Goal: Transaction & Acquisition: Download file/media

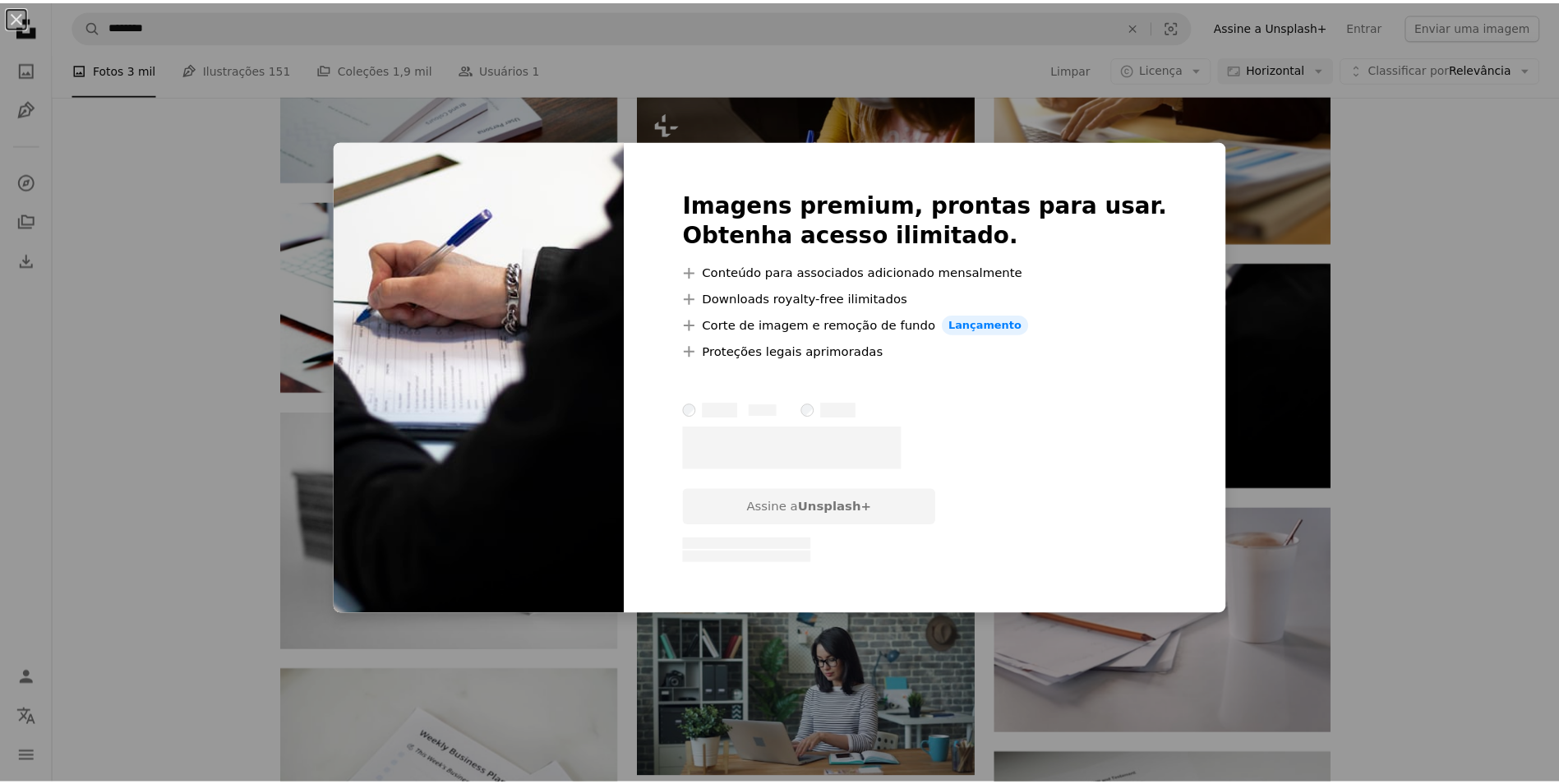
scroll to position [3713, 0]
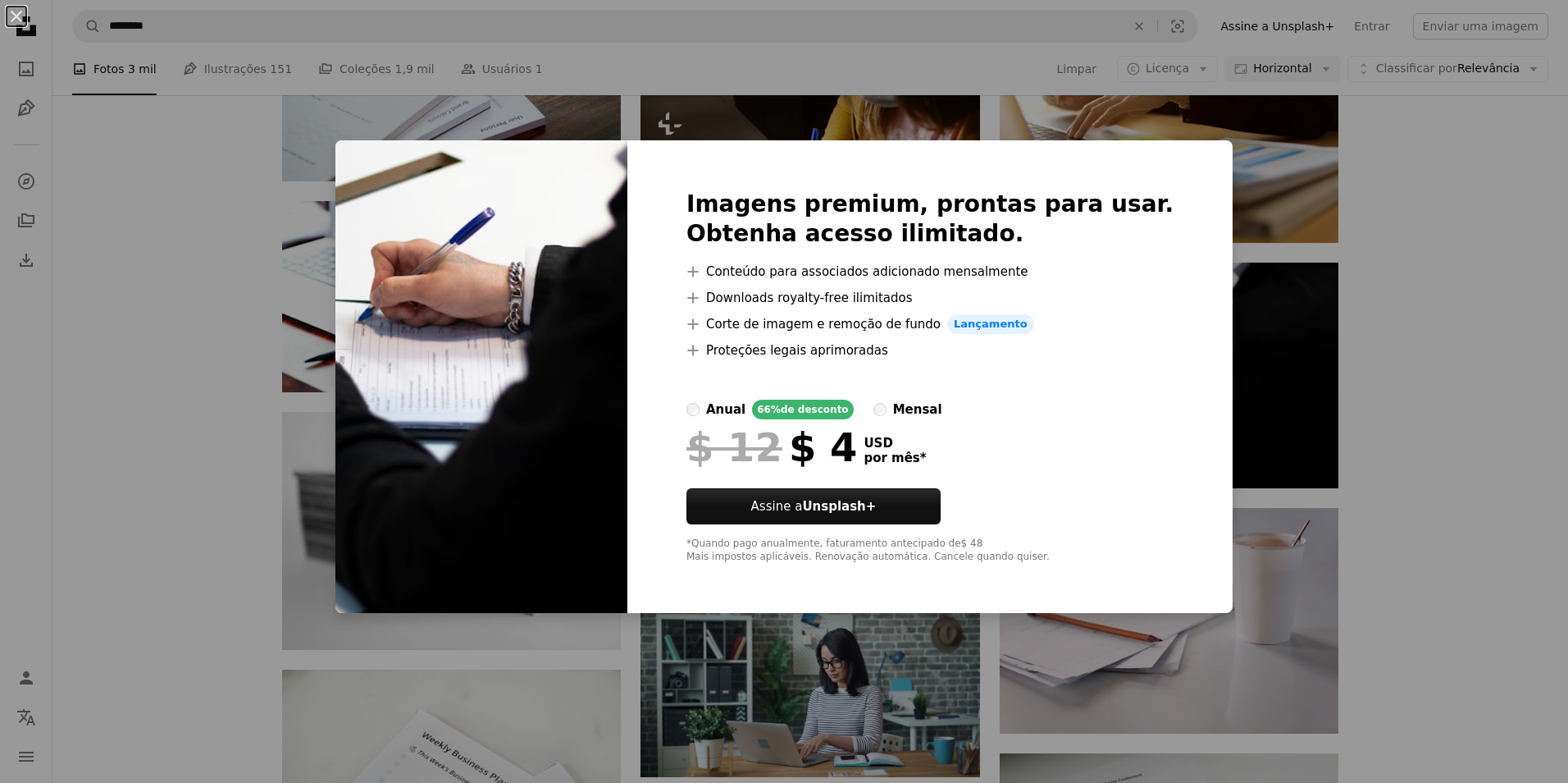
click at [1549, 416] on div "An X shape Imagens premium, prontas para usar. Obtenha acesso ilimitado. A plus…" at bounding box center [784, 392] width 1568 height 783
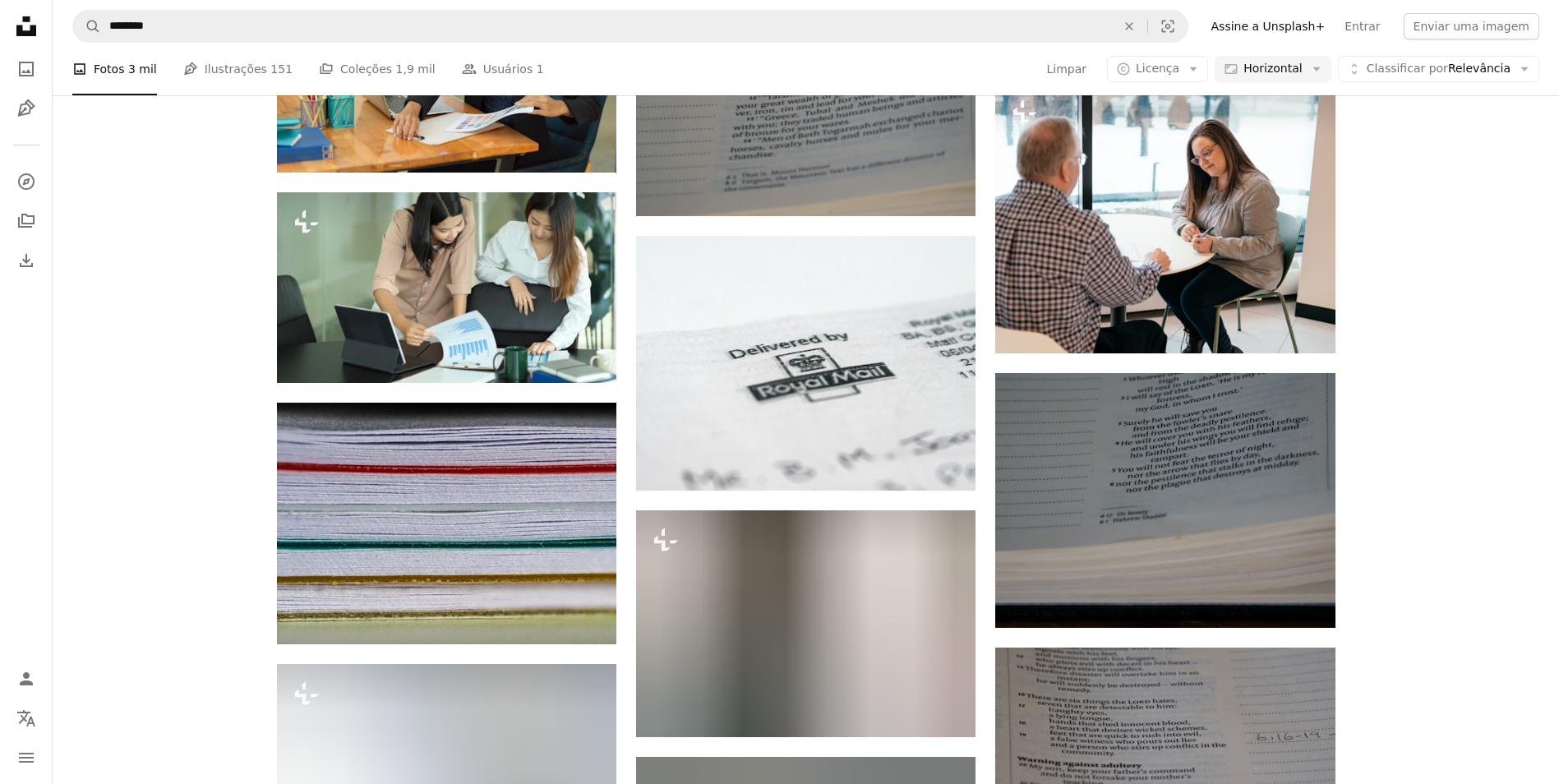
scroll to position [15121, 0]
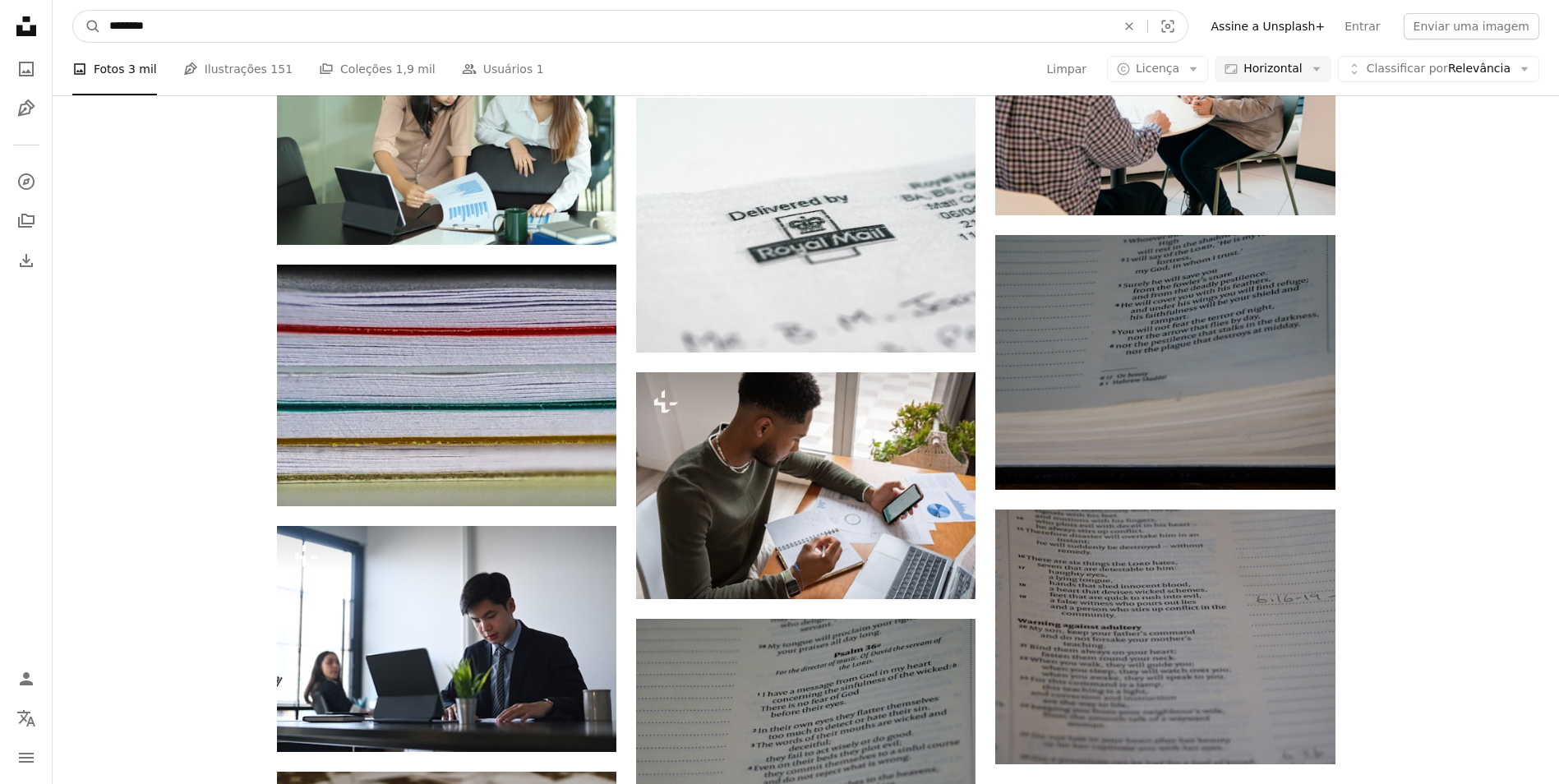
click at [230, 34] on input "********" at bounding box center [605, 26] width 1010 height 31
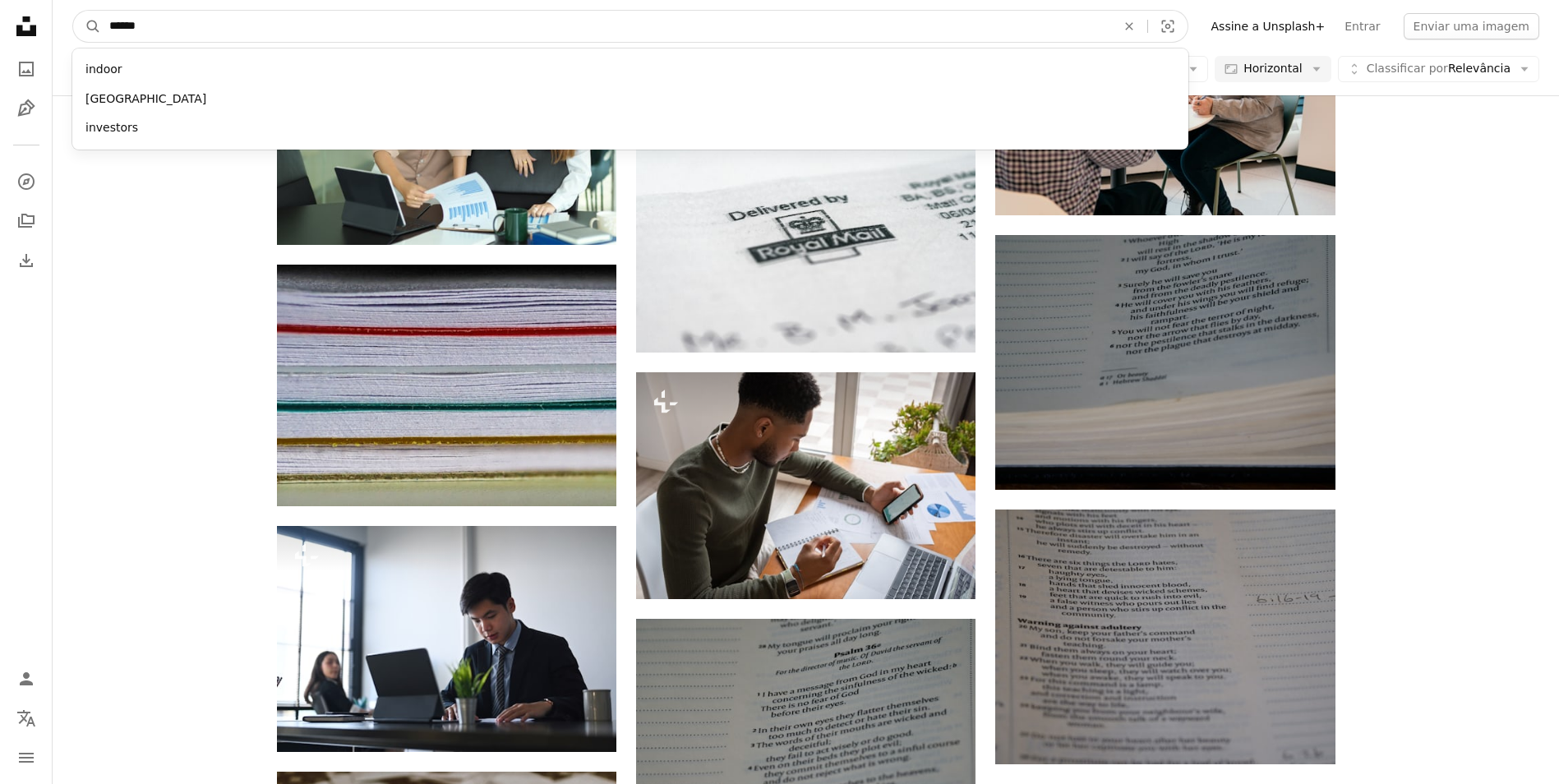
type input "*******"
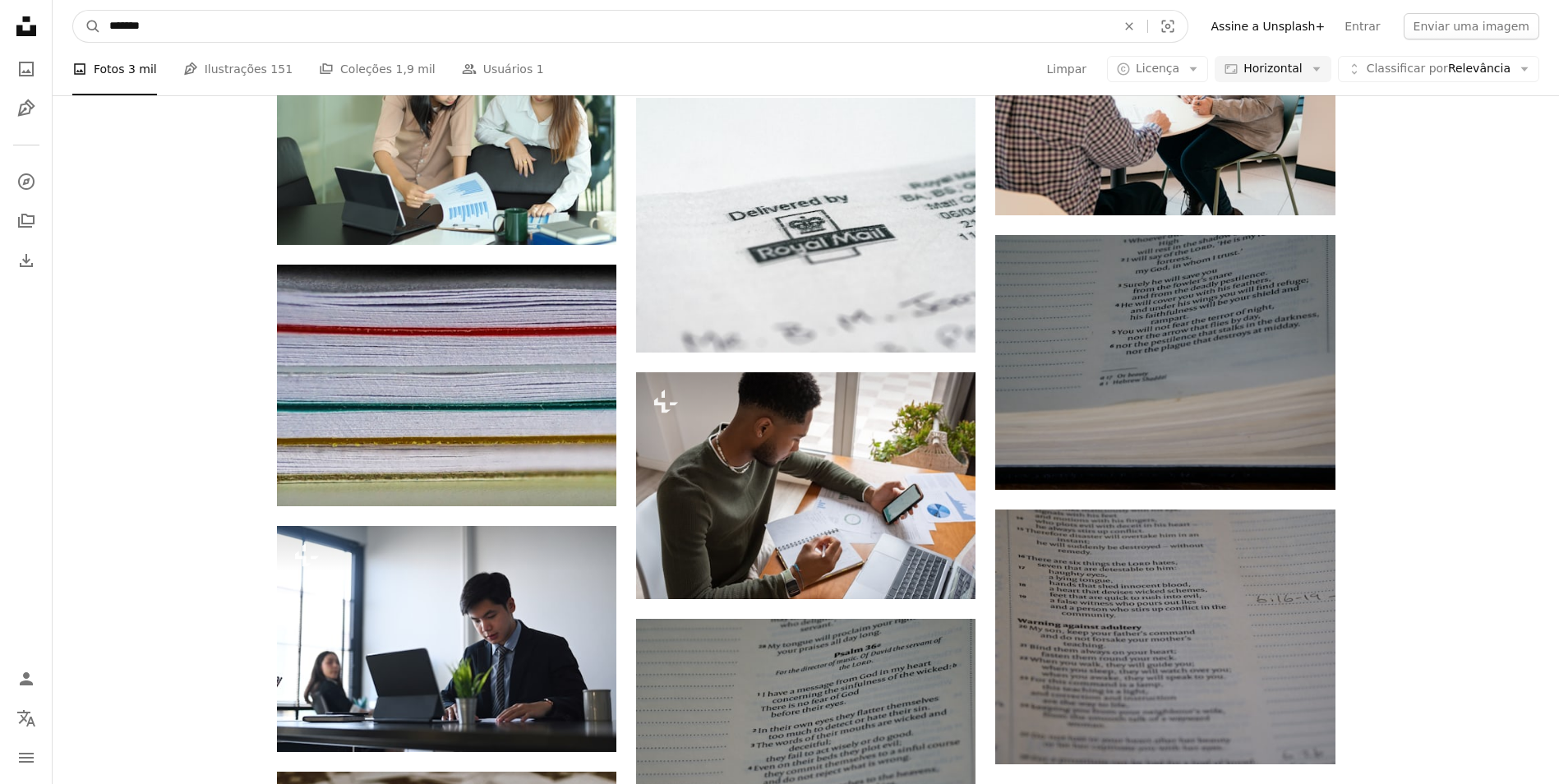
click button "A magnifying glass" at bounding box center [87, 26] width 28 height 31
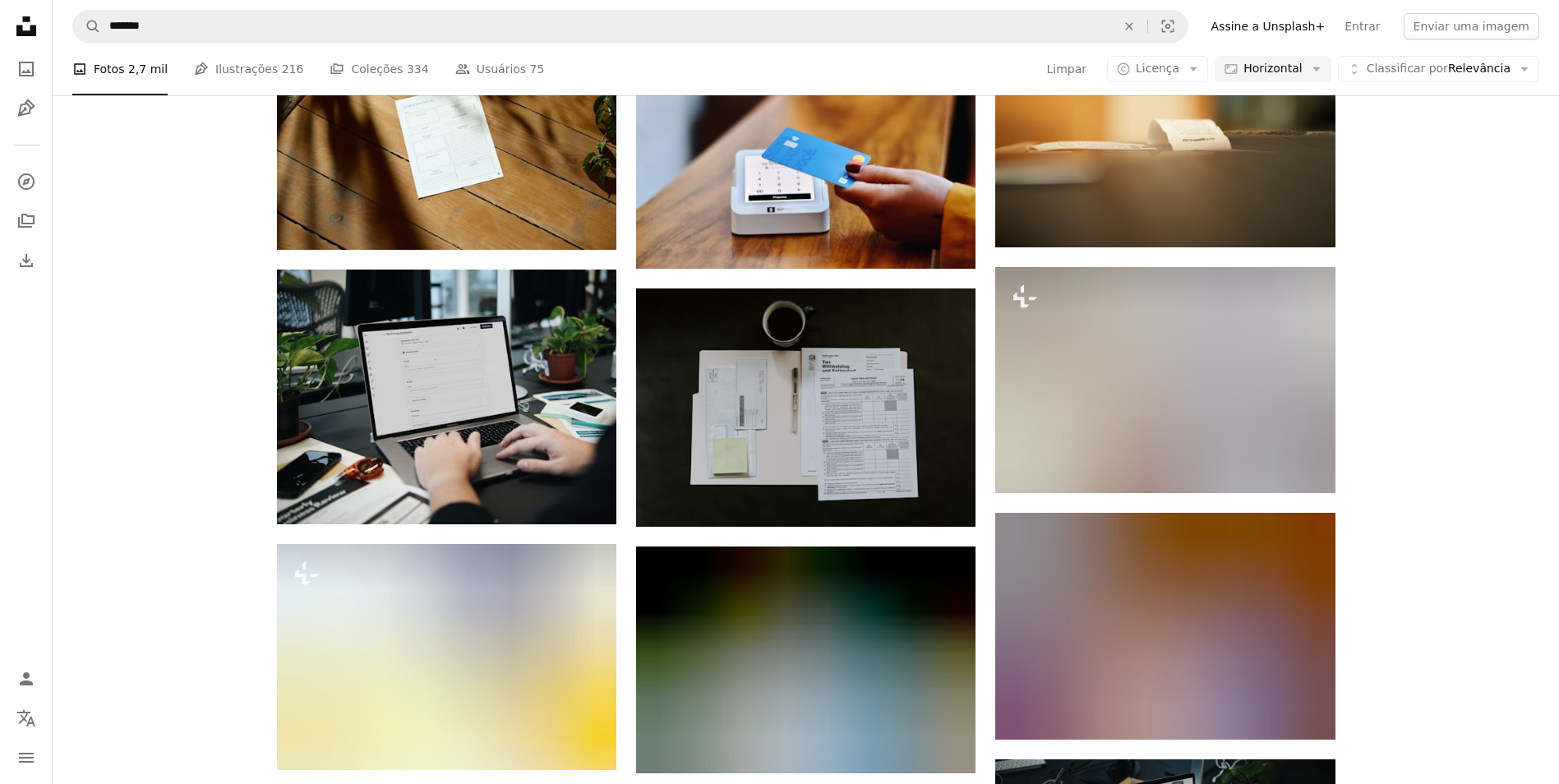
scroll to position [968, 0]
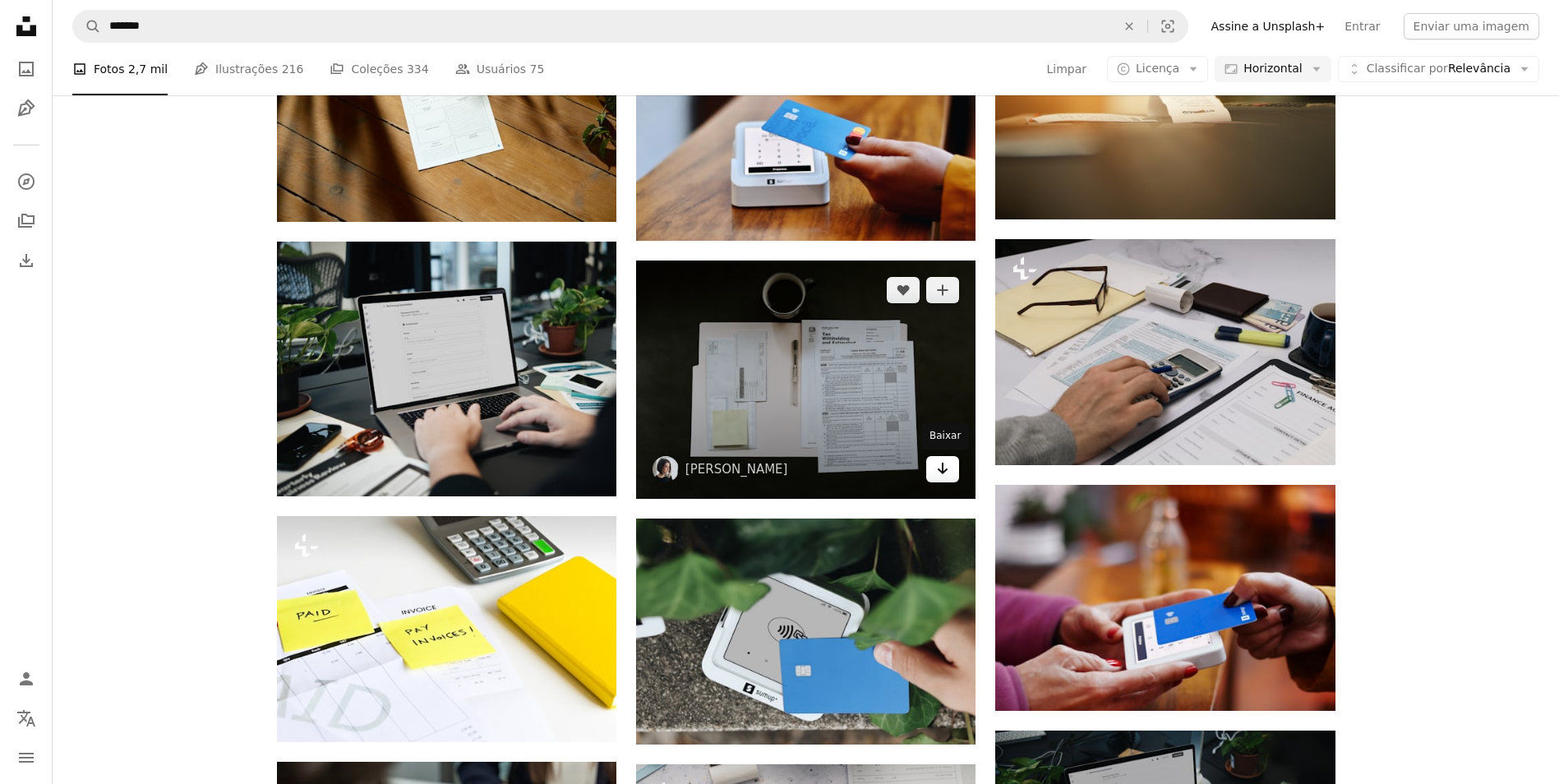
click at [942, 468] on icon "Arrow pointing down" at bounding box center [942, 468] width 13 height 20
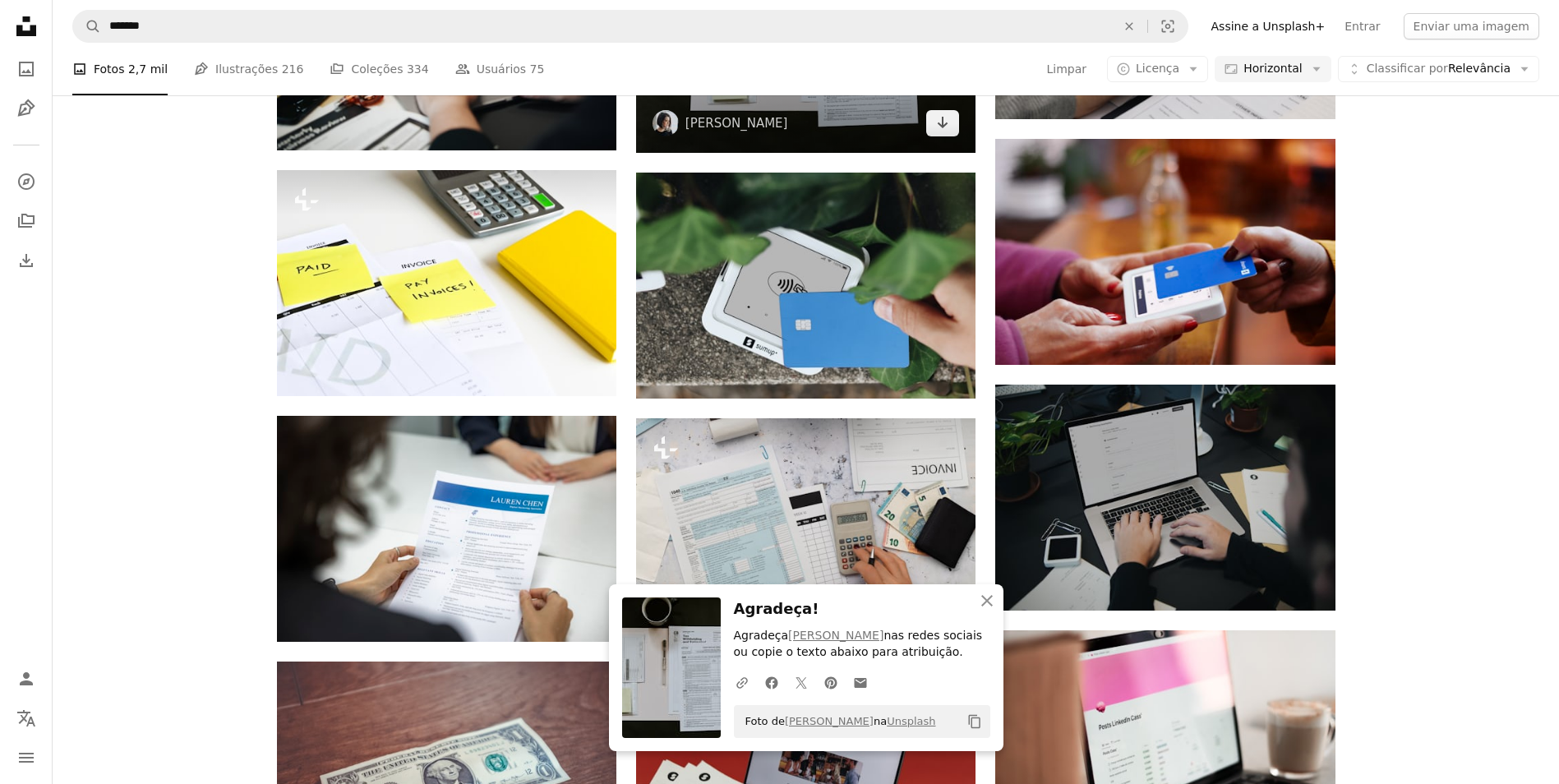
scroll to position [1448, 0]
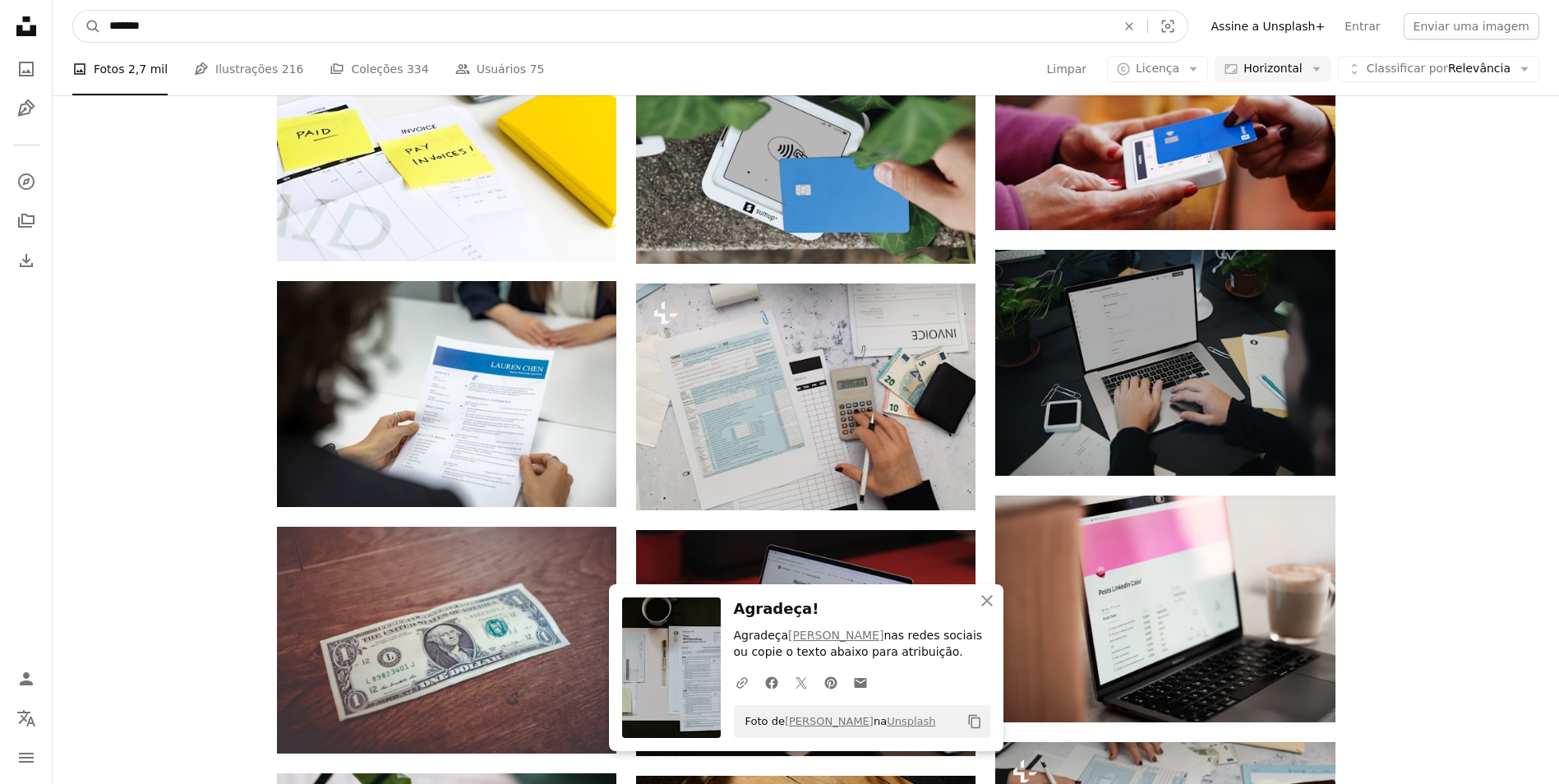
click at [337, 27] on input "*******" at bounding box center [605, 26] width 1010 height 31
type input "**********"
click button "A magnifying glass" at bounding box center [87, 26] width 28 height 31
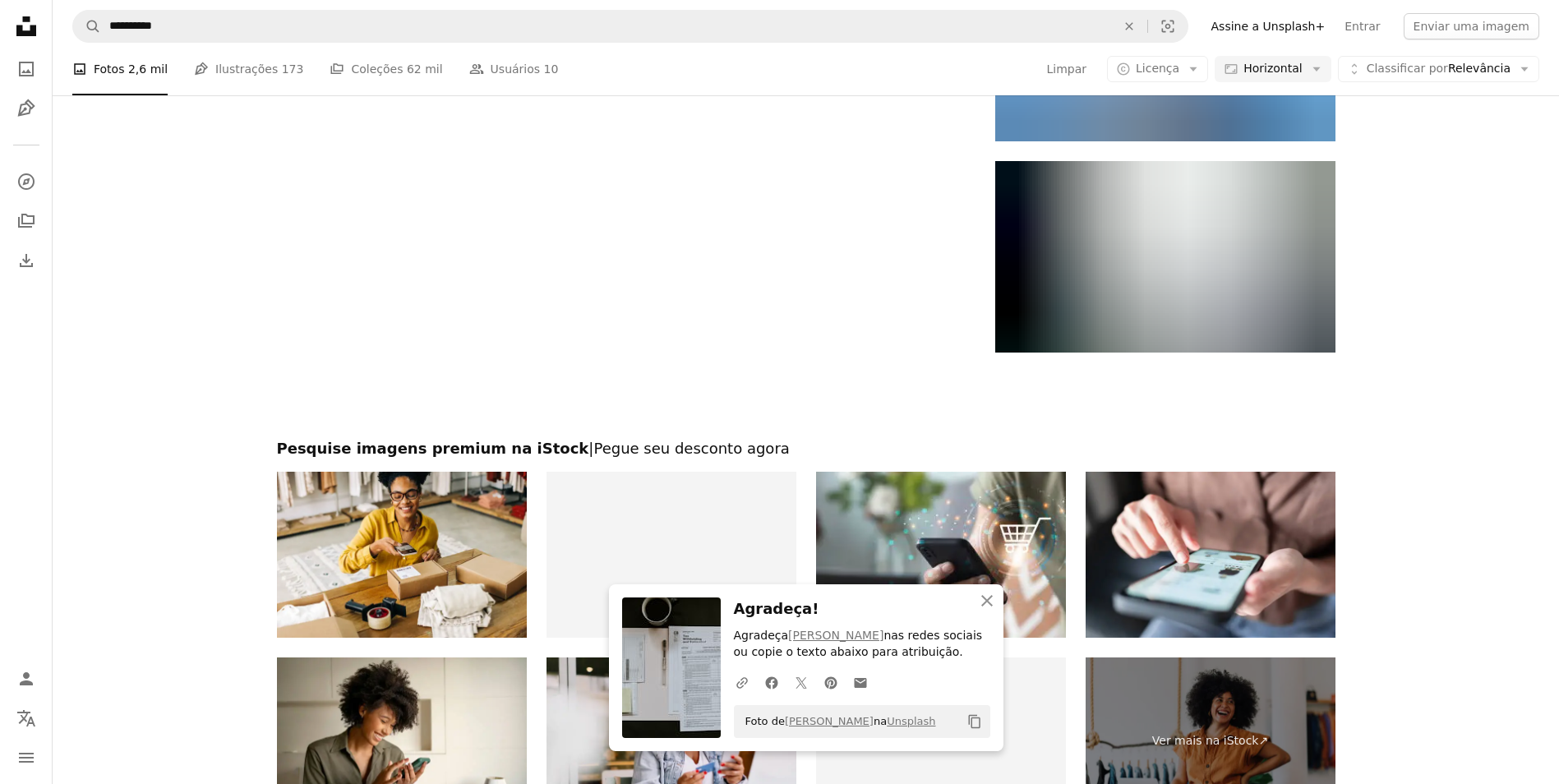
scroll to position [2272, 0]
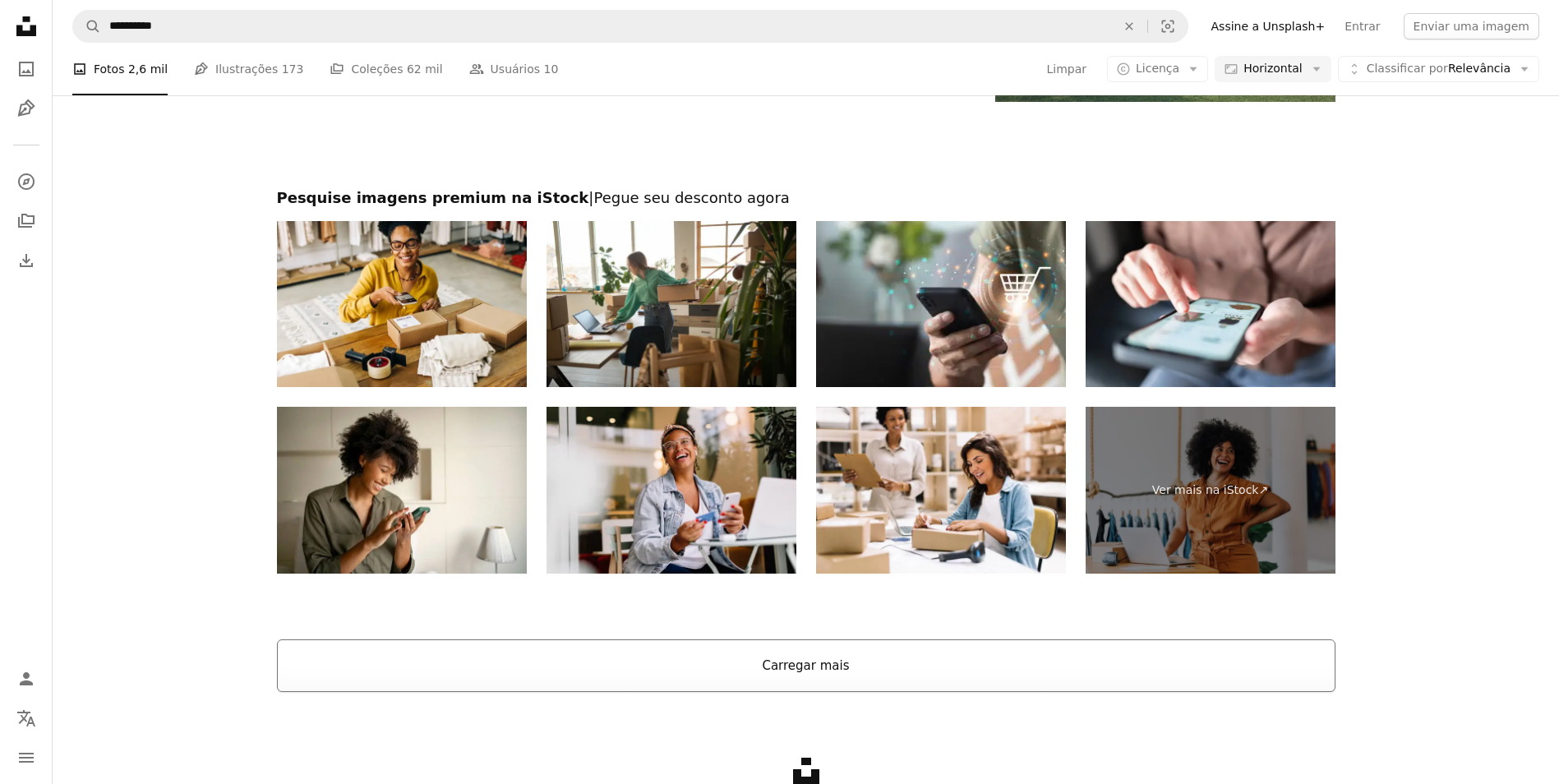
click at [999, 655] on button "Carregar mais" at bounding box center [806, 665] width 1058 height 53
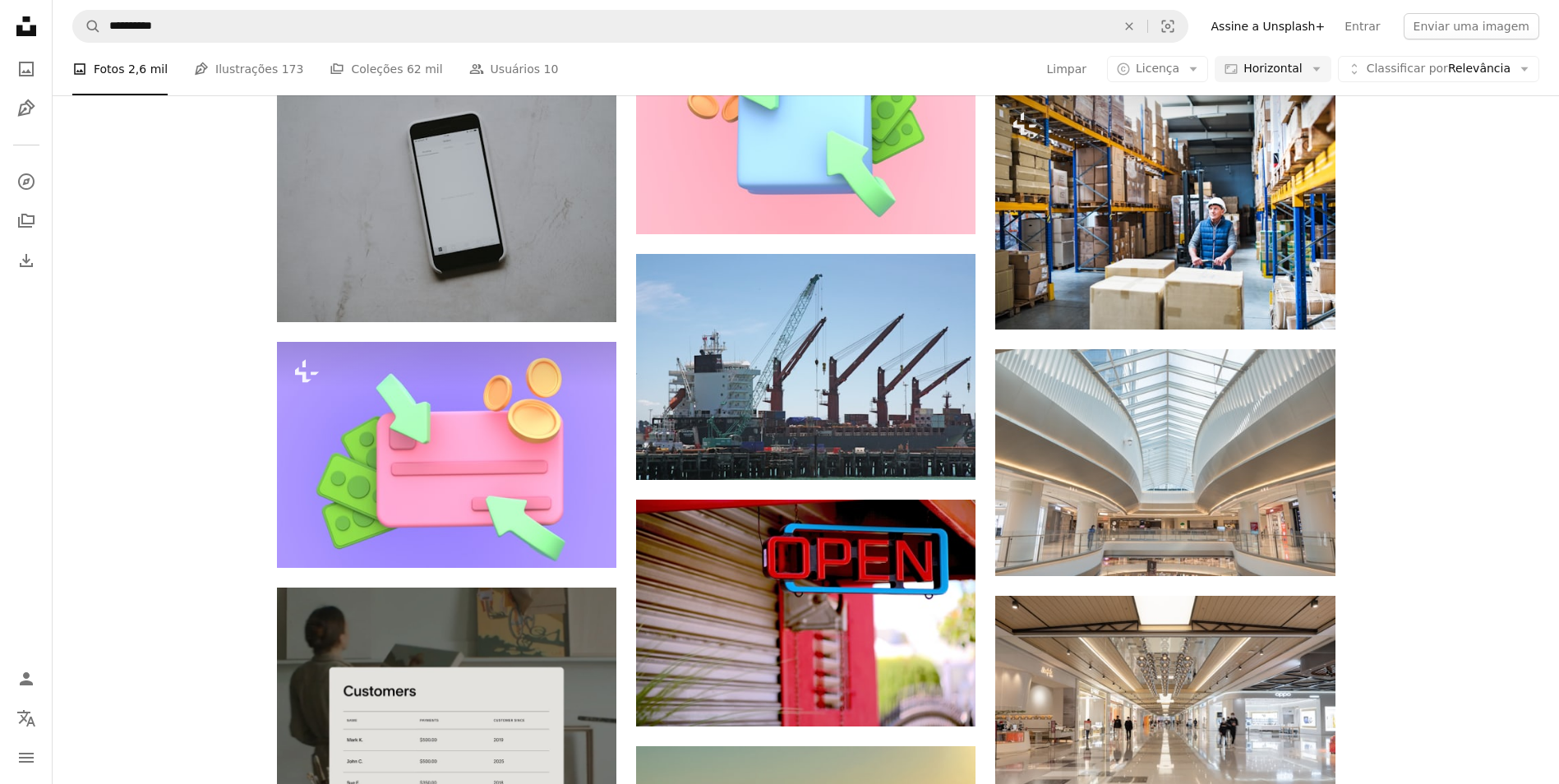
scroll to position [2244, 0]
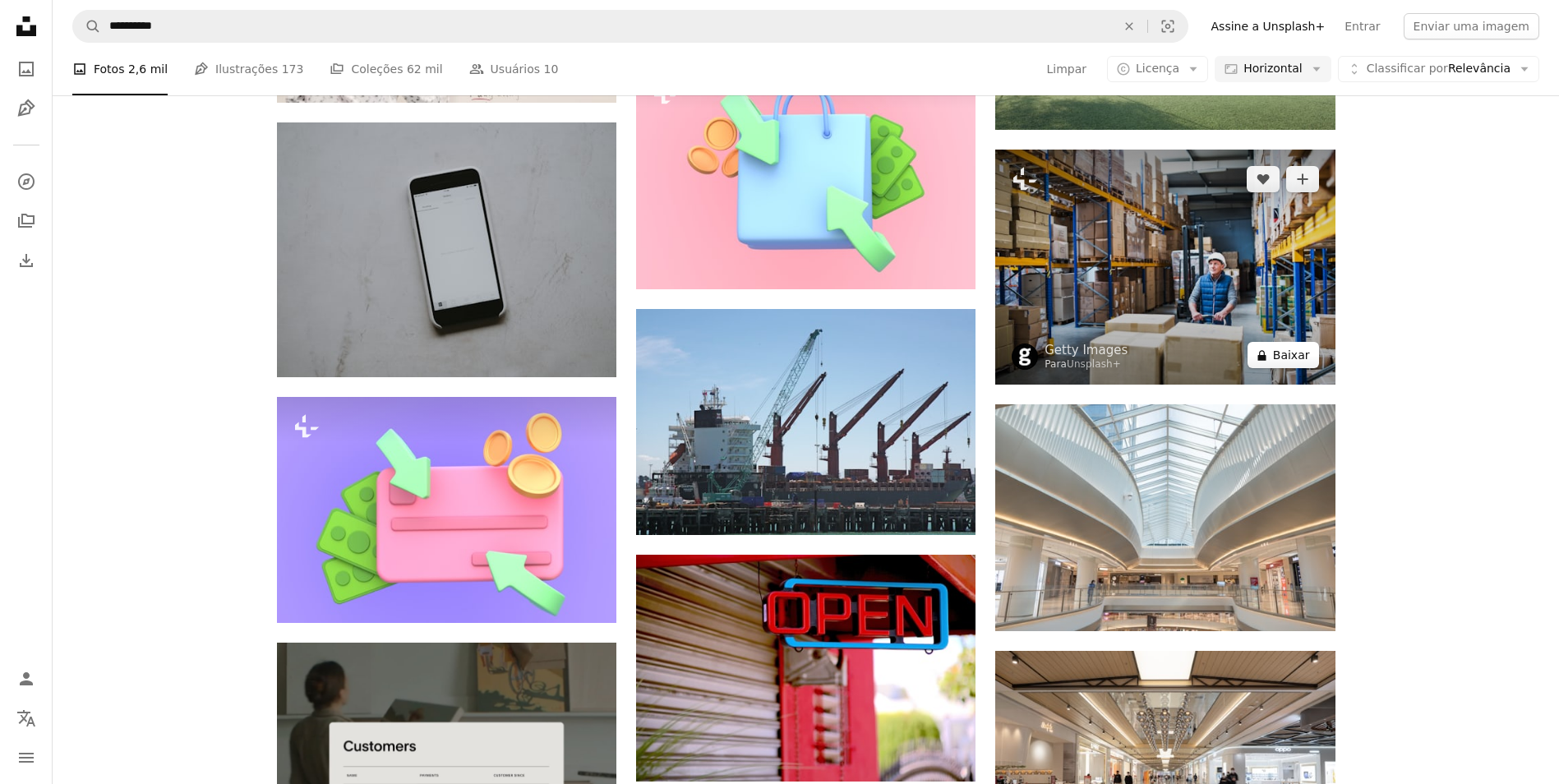
click at [1299, 357] on button "A lock Baixar" at bounding box center [1282, 355] width 72 height 26
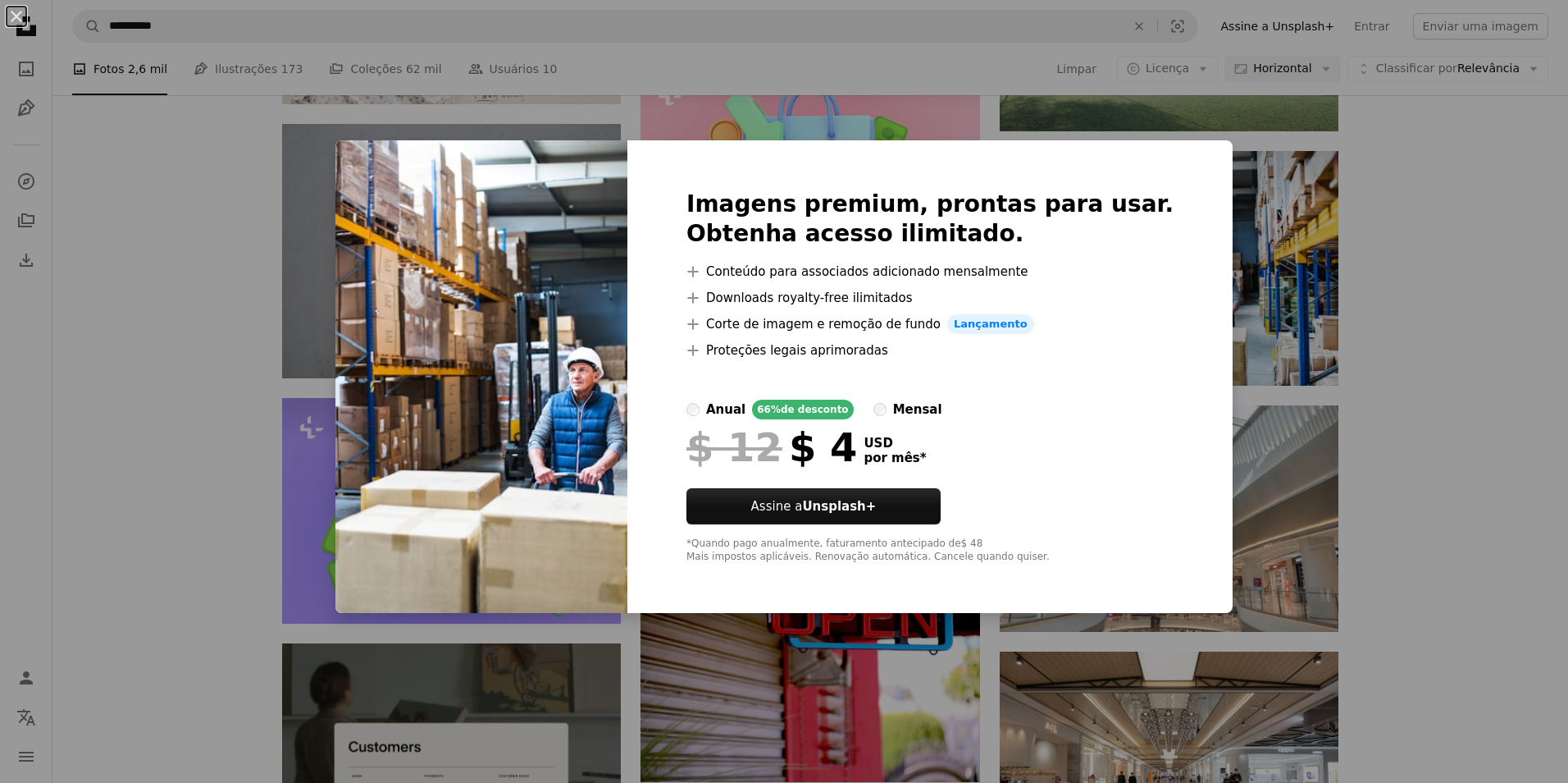
click at [1292, 276] on div "An X shape Imagens premium, prontas para usar. Obtenha acesso ilimitado. A plus…" at bounding box center [784, 392] width 1568 height 783
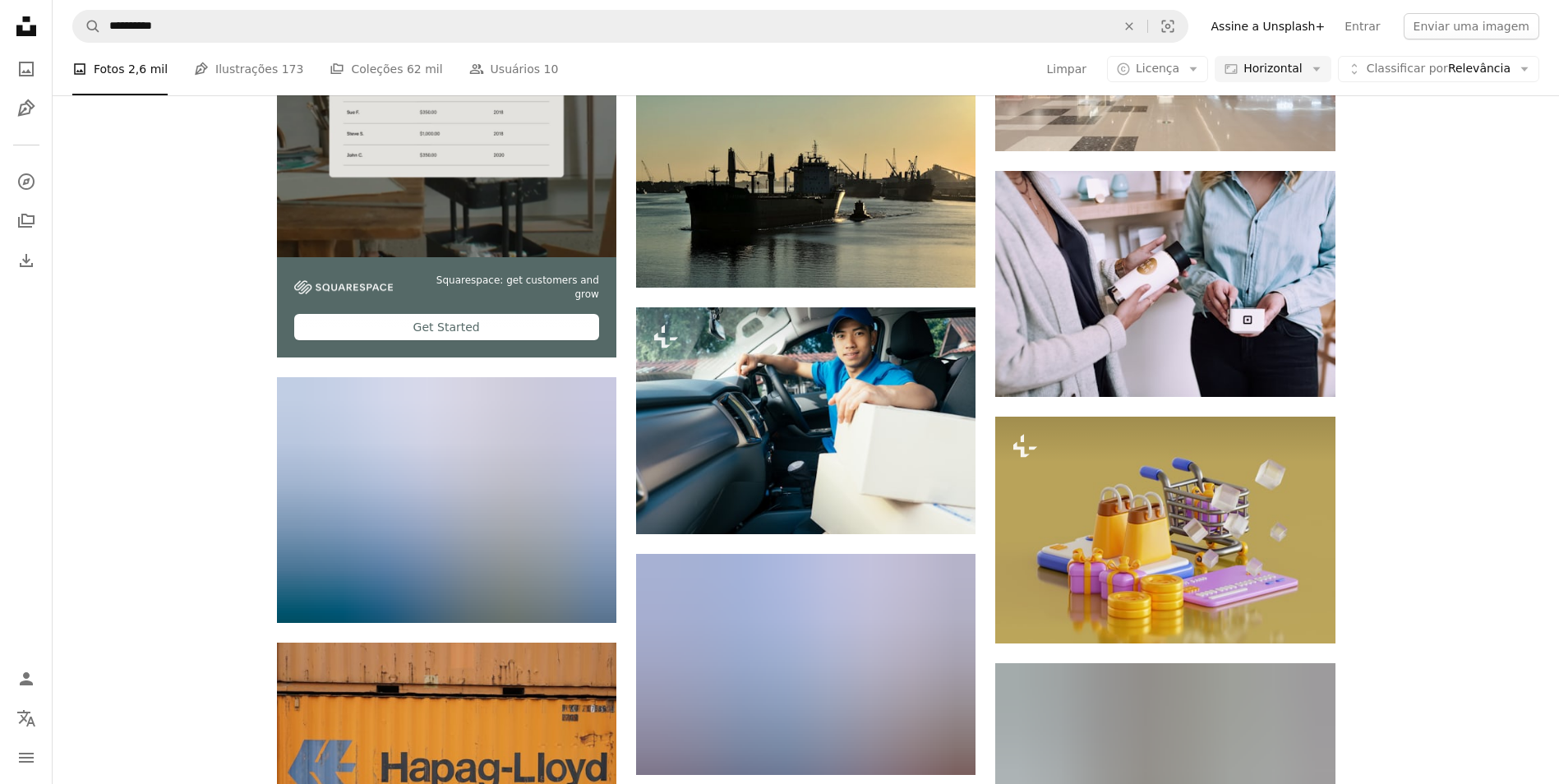
scroll to position [3744, 0]
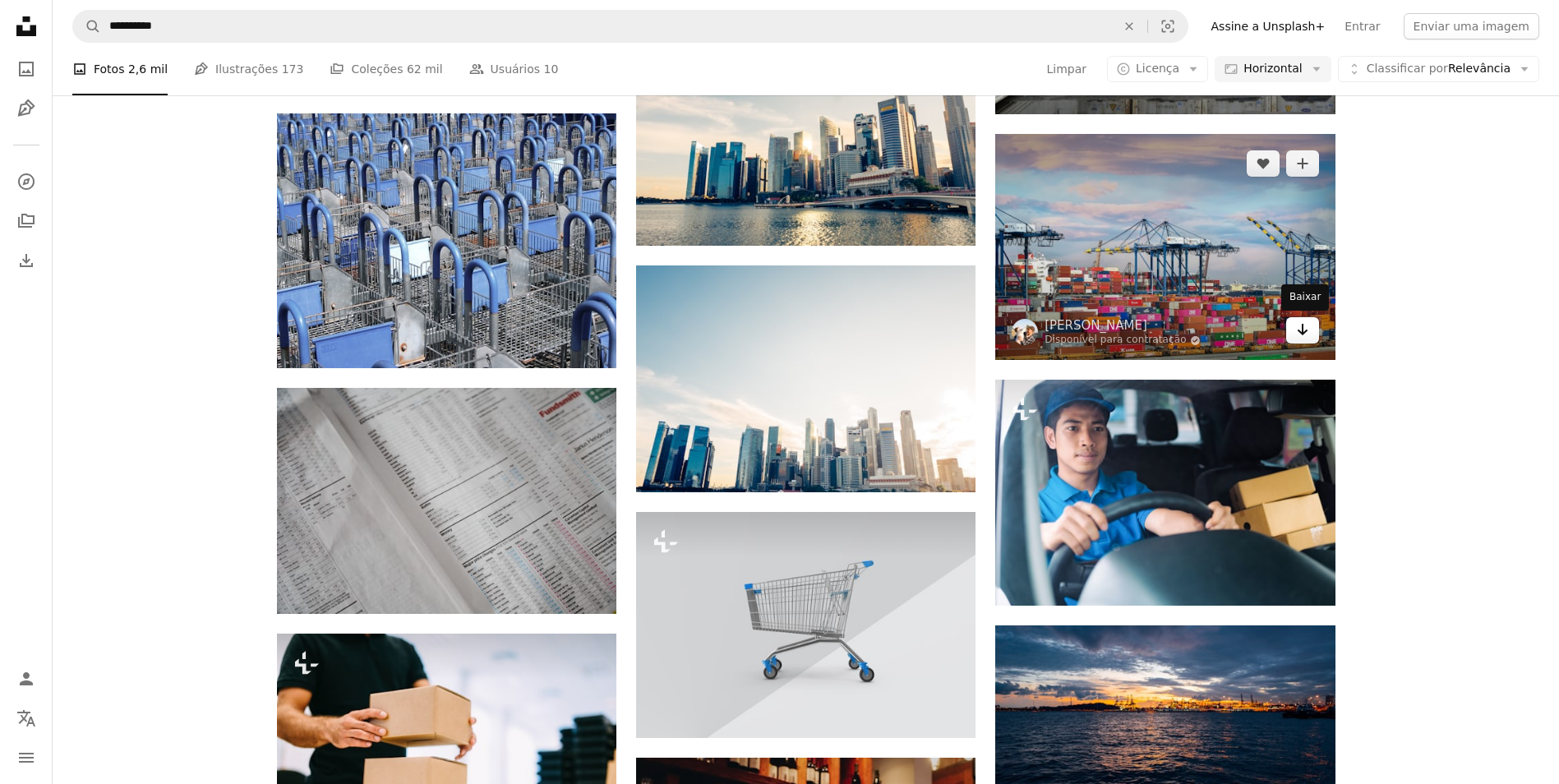
click at [1305, 330] on icon "Baixar" at bounding box center [1302, 329] width 11 height 12
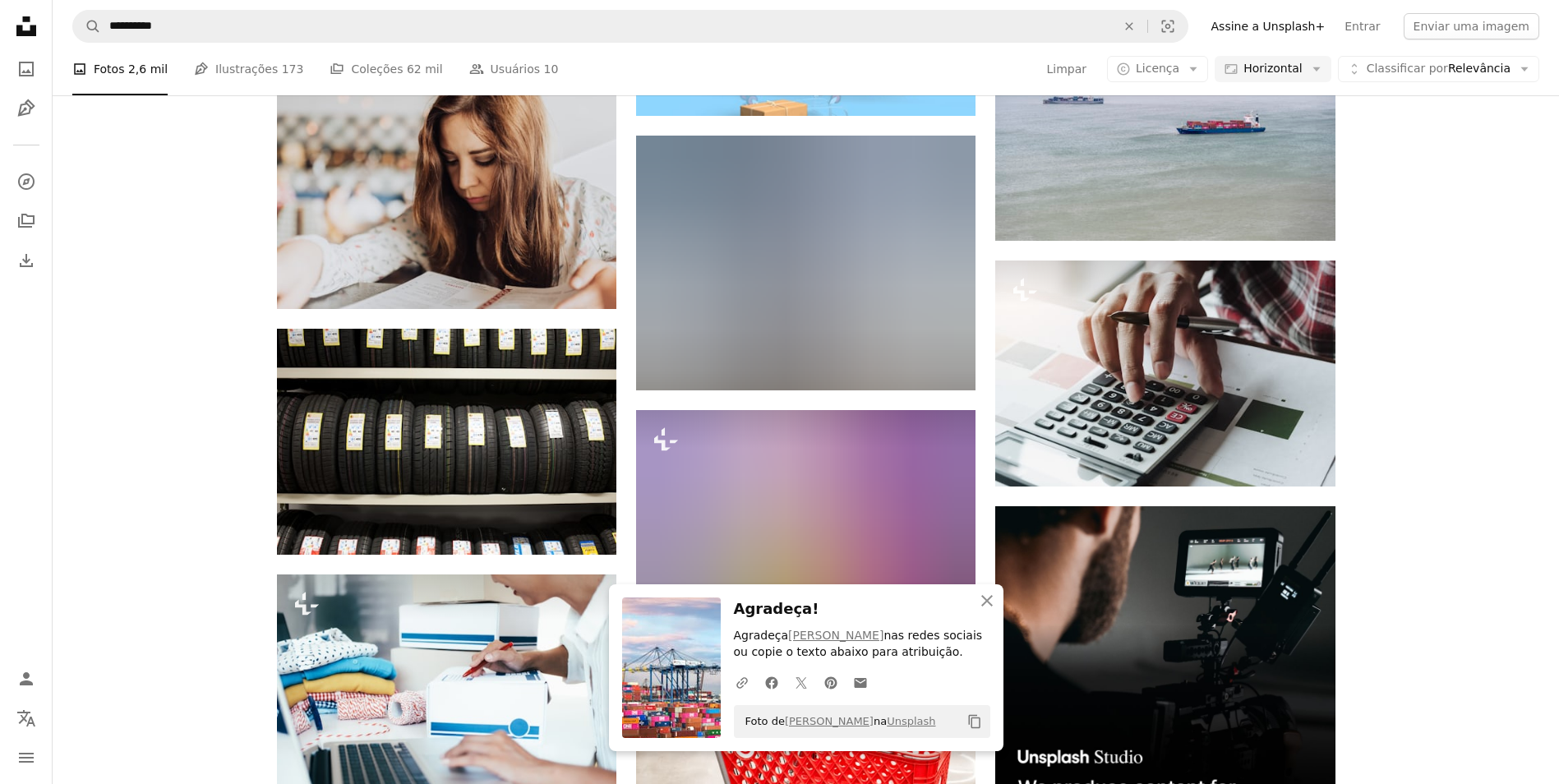
scroll to position [4485, 0]
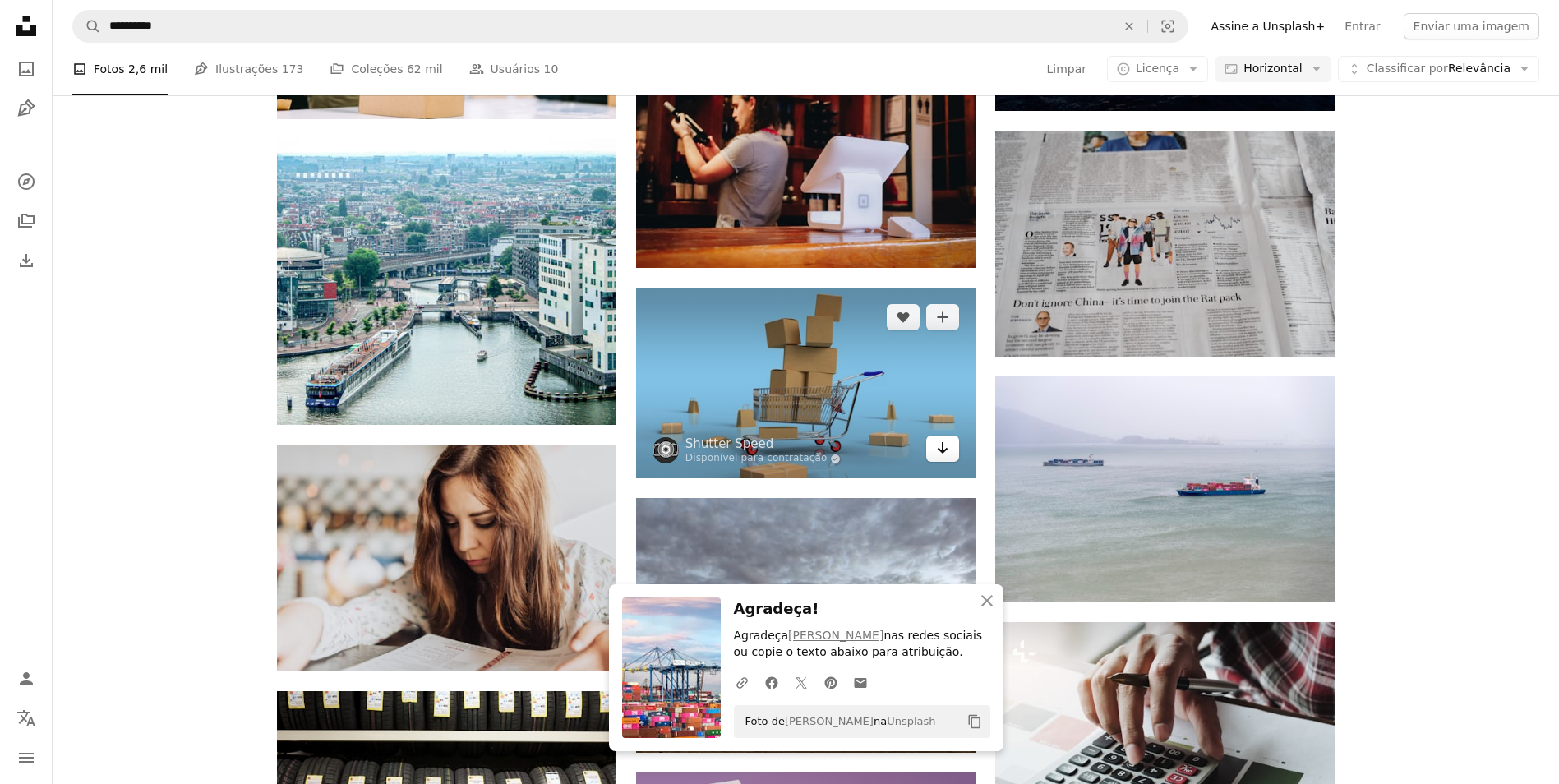
click at [952, 446] on link "Arrow pointing down" at bounding box center [942, 448] width 33 height 26
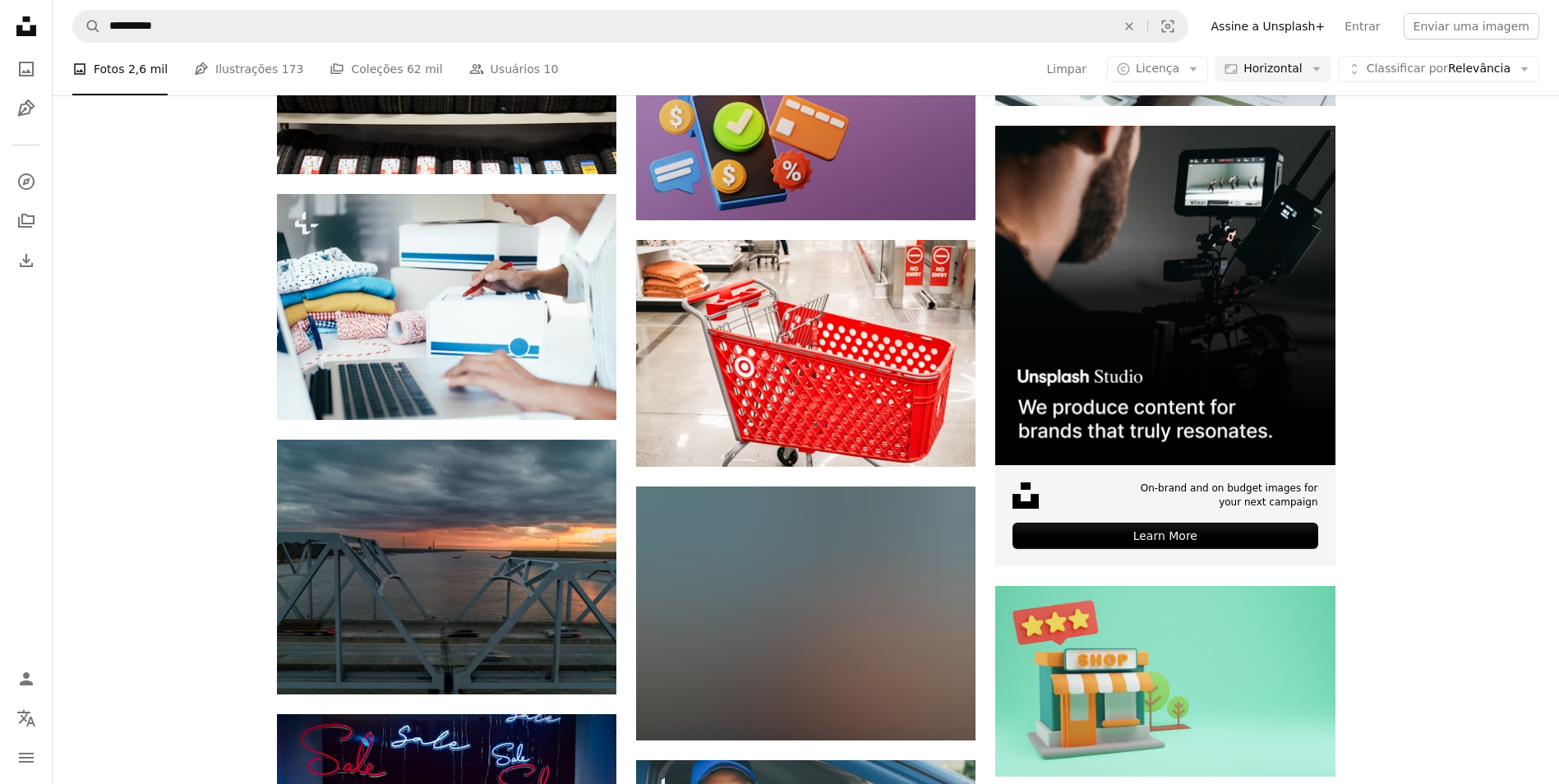
scroll to position [5025, 0]
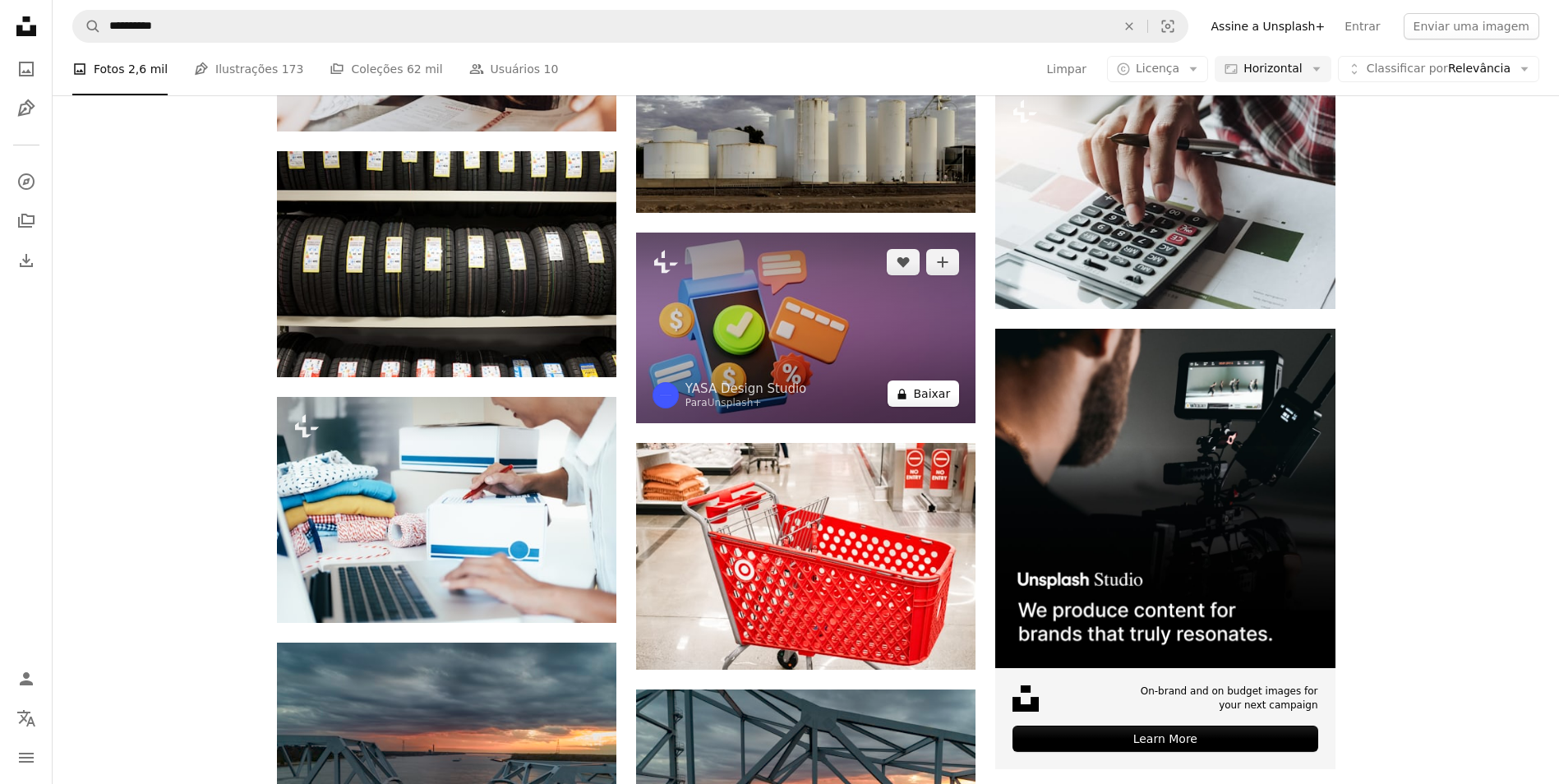
click at [927, 395] on button "A lock Baixar" at bounding box center [923, 393] width 72 height 26
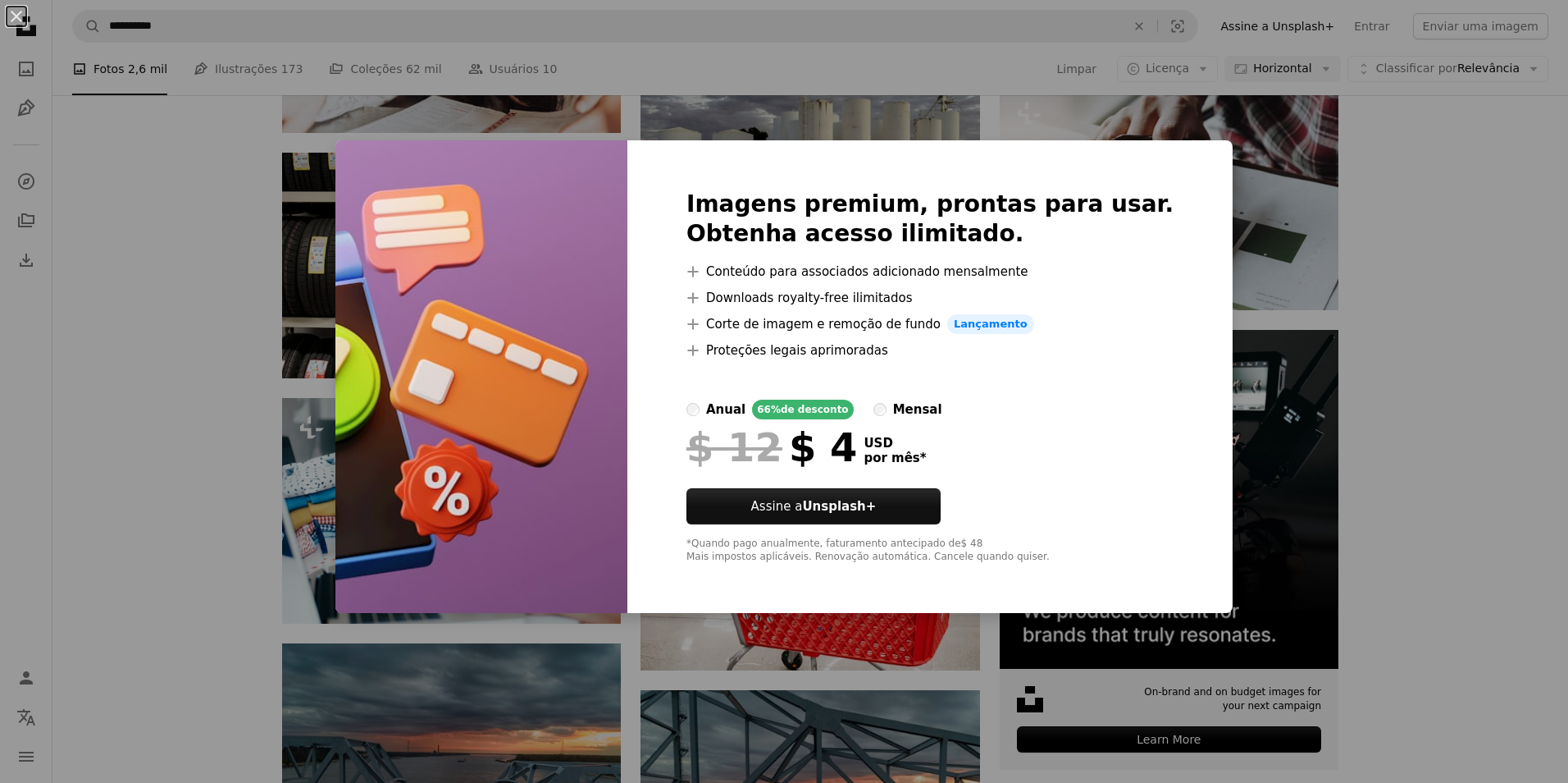
click at [1490, 358] on div "An X shape Imagens premium, prontas para usar. Obtenha acesso ilimitado. A plus…" at bounding box center [784, 392] width 1568 height 783
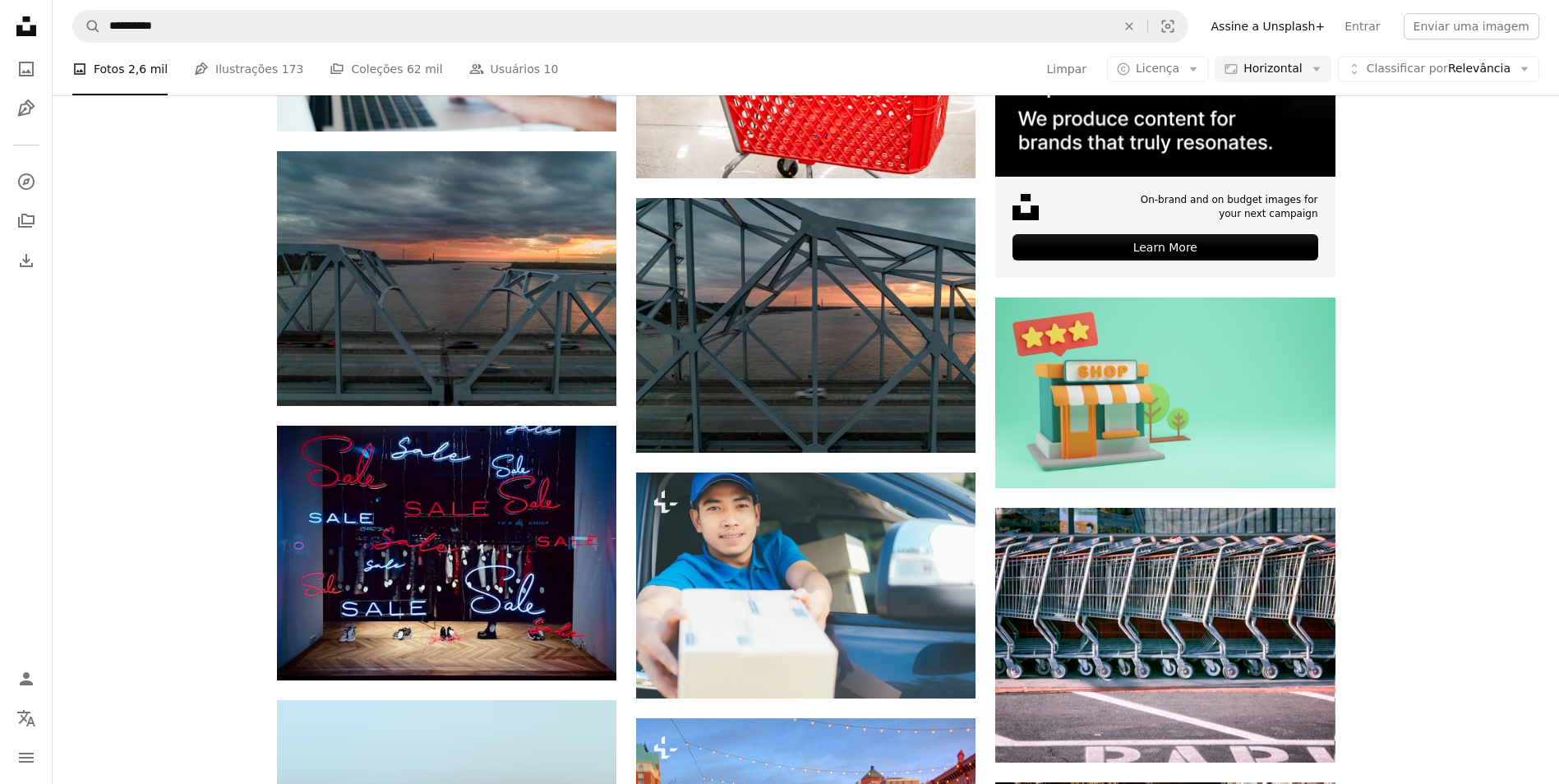
scroll to position [5518, 0]
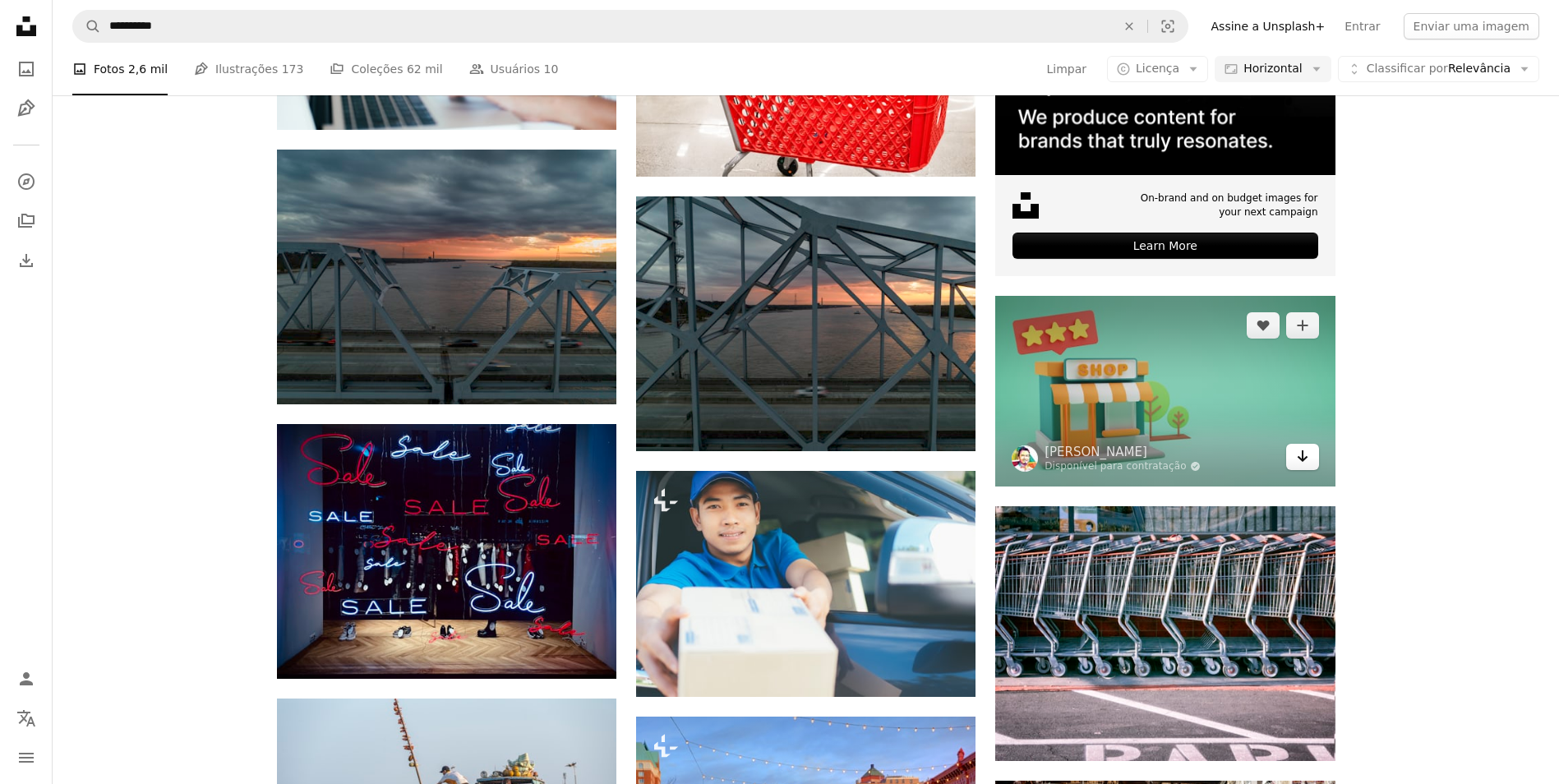
click at [1299, 456] on icon "Arrow pointing down" at bounding box center [1302, 456] width 13 height 20
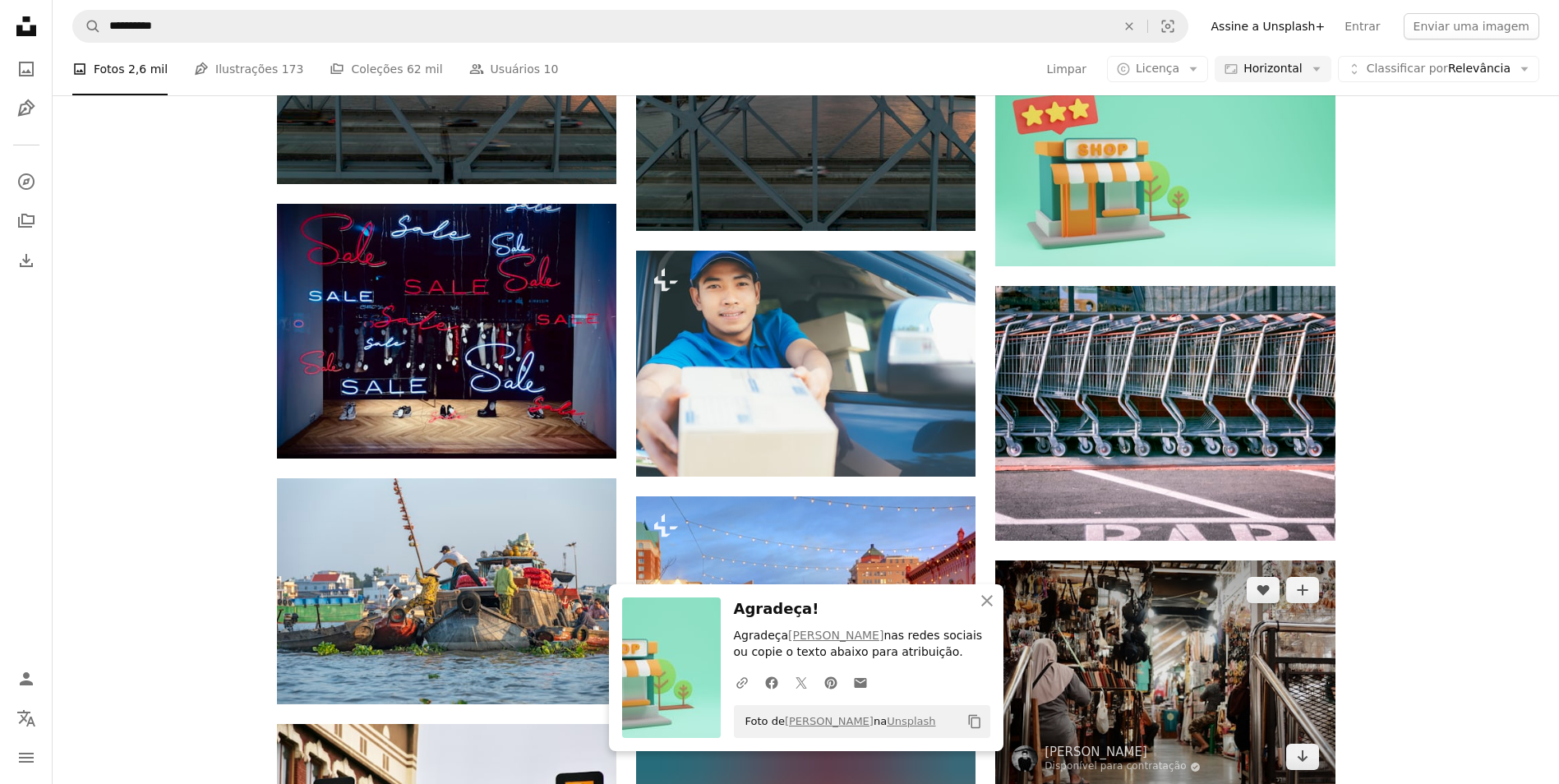
scroll to position [5765, 0]
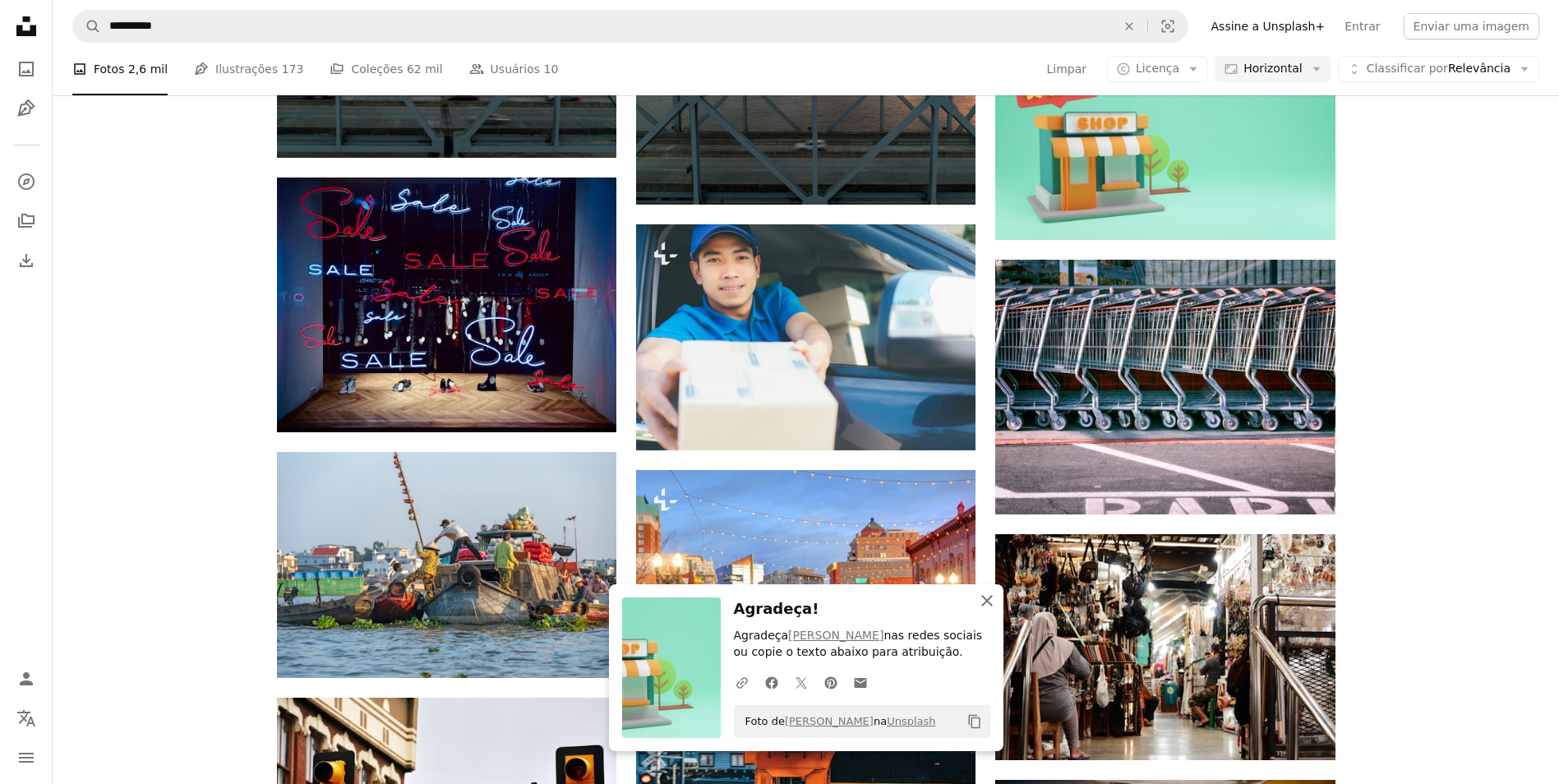
click at [983, 599] on icon "An X shape" at bounding box center [987, 601] width 20 height 20
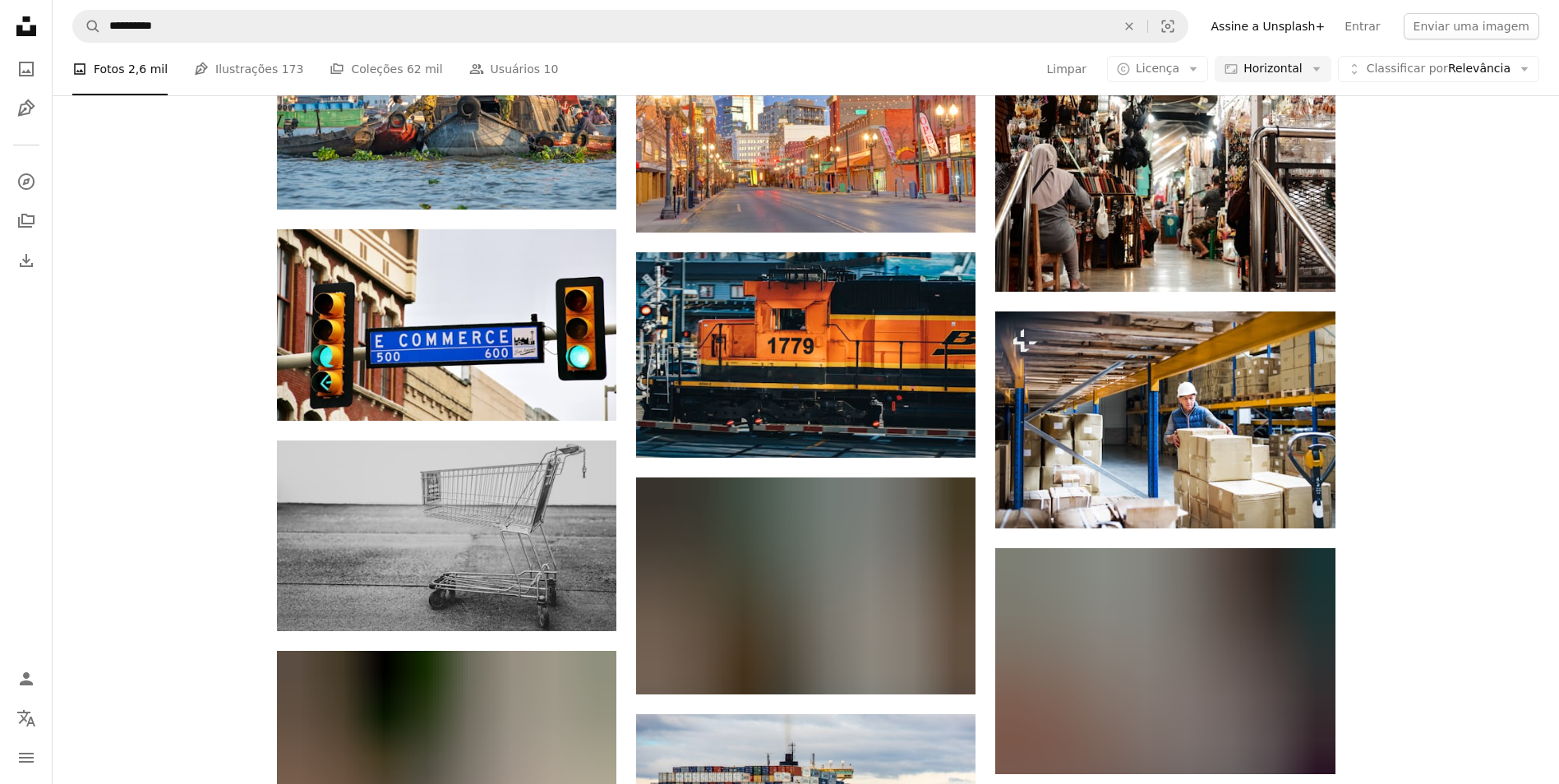
scroll to position [6257, 0]
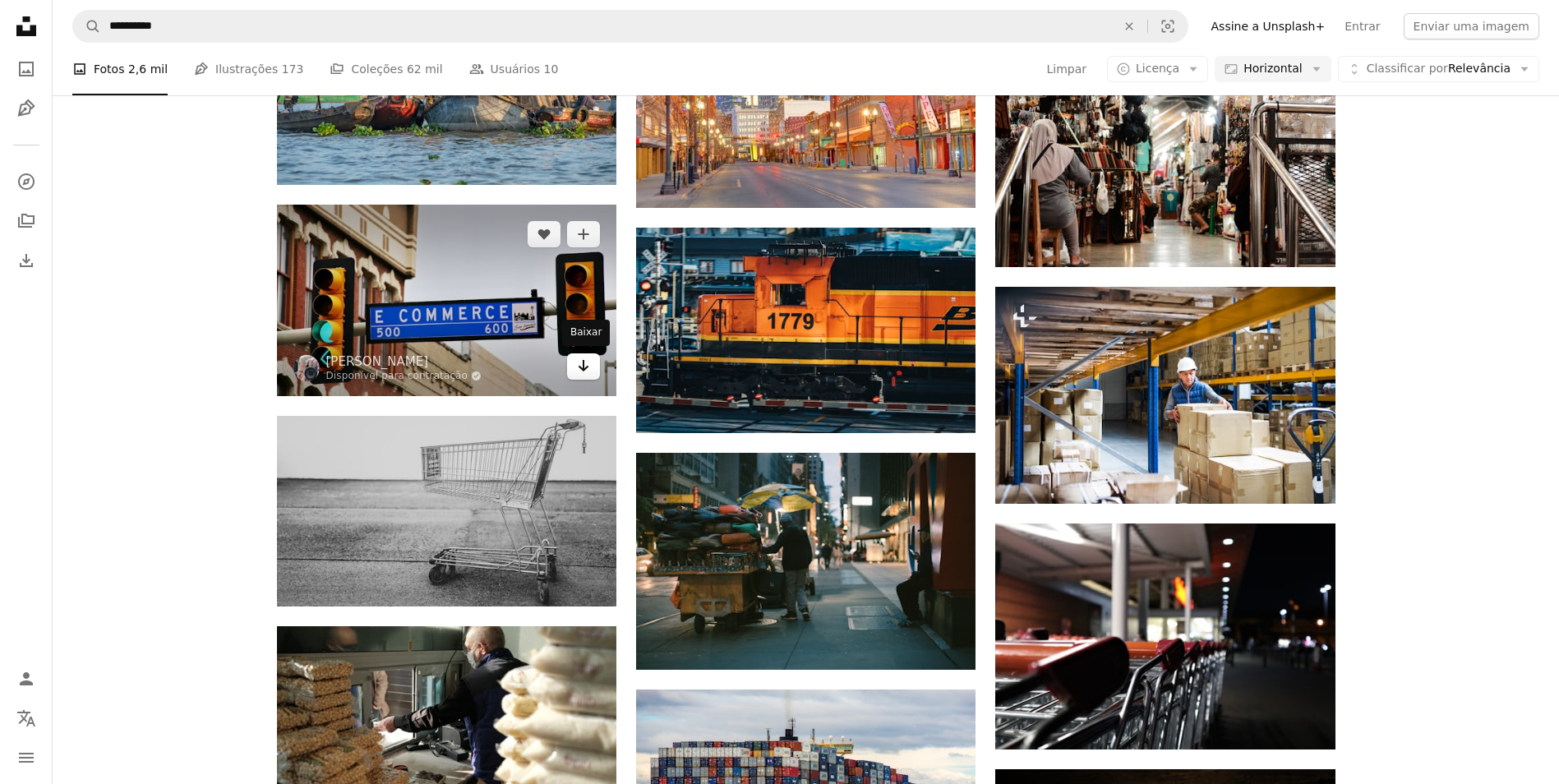
click at [583, 369] on icon "Baixar" at bounding box center [583, 366] width 11 height 12
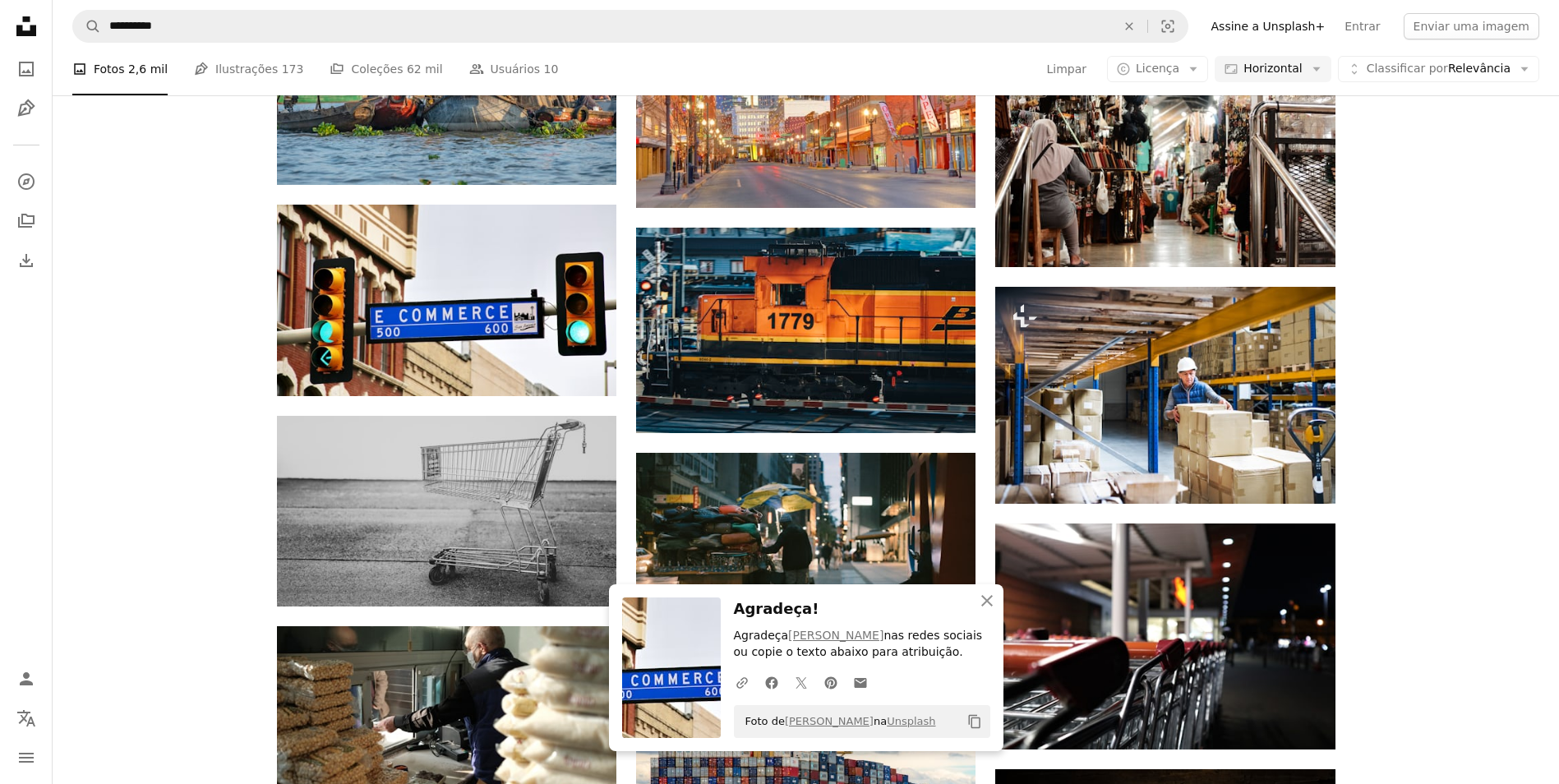
click at [1299, 72] on span "Horizontal" at bounding box center [1272, 69] width 58 height 16
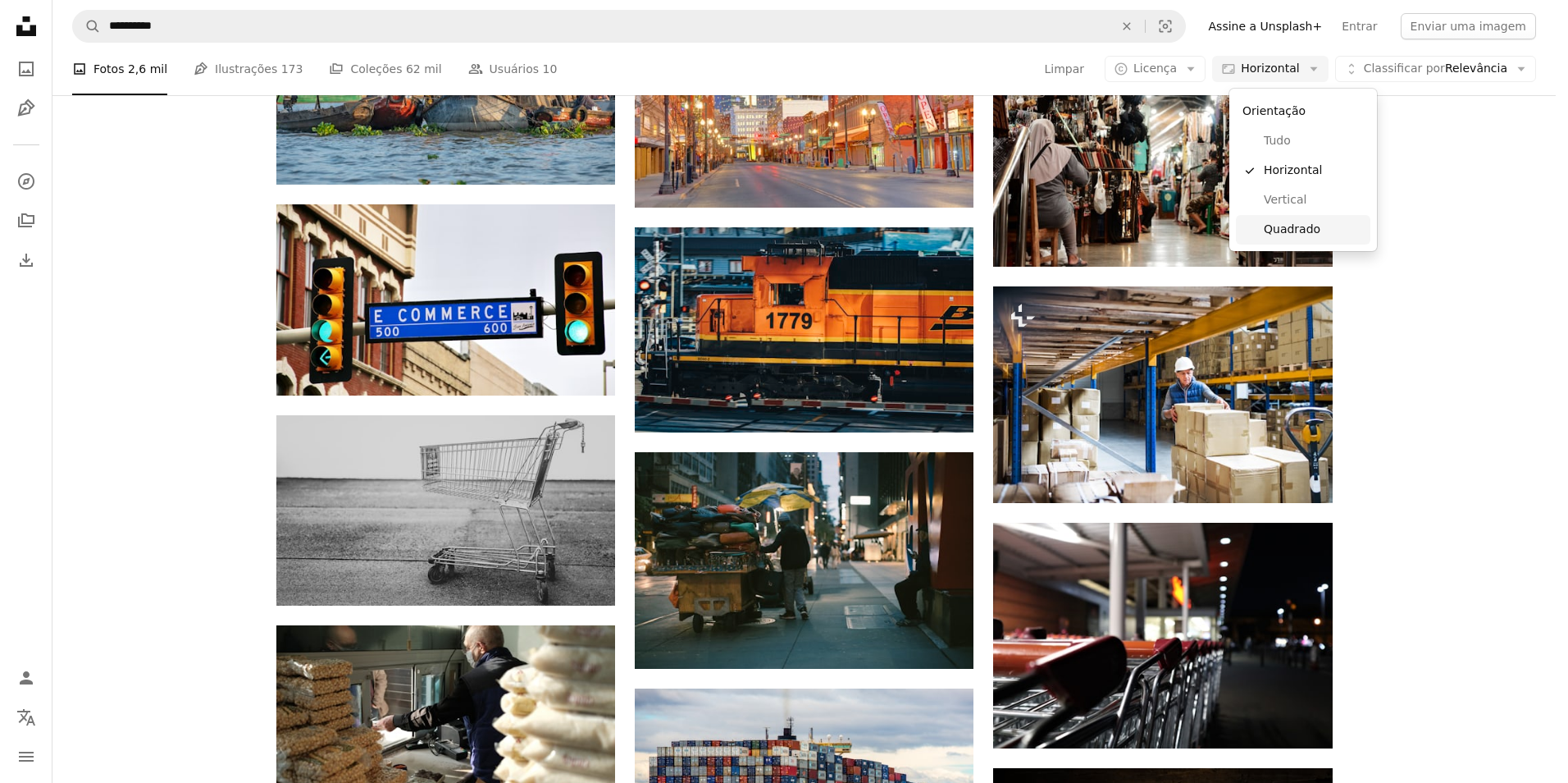
click at [1295, 233] on span "Quadrado" at bounding box center [1313, 229] width 100 height 16
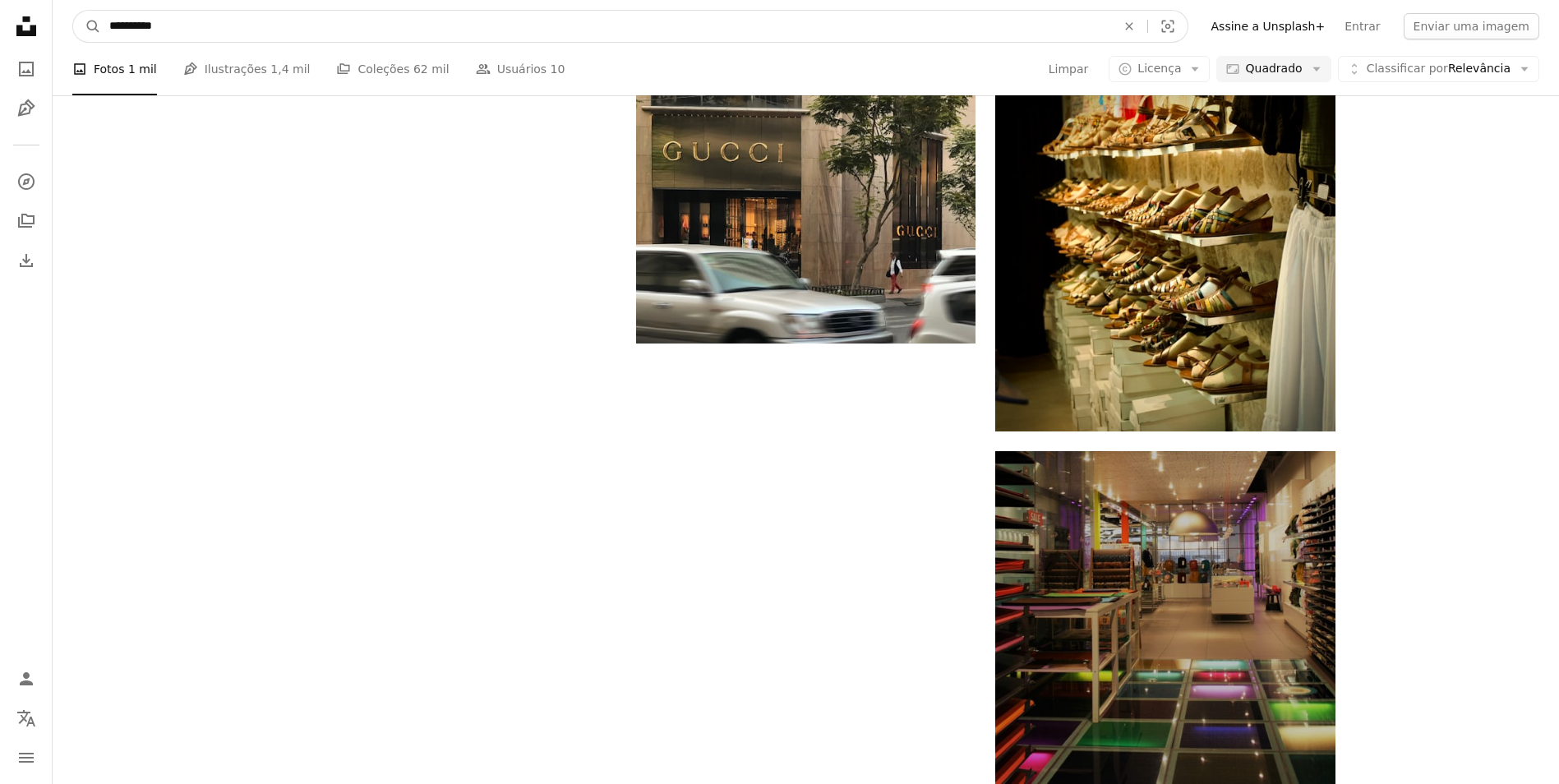
click at [330, 21] on input "**********" at bounding box center [605, 26] width 1010 height 31
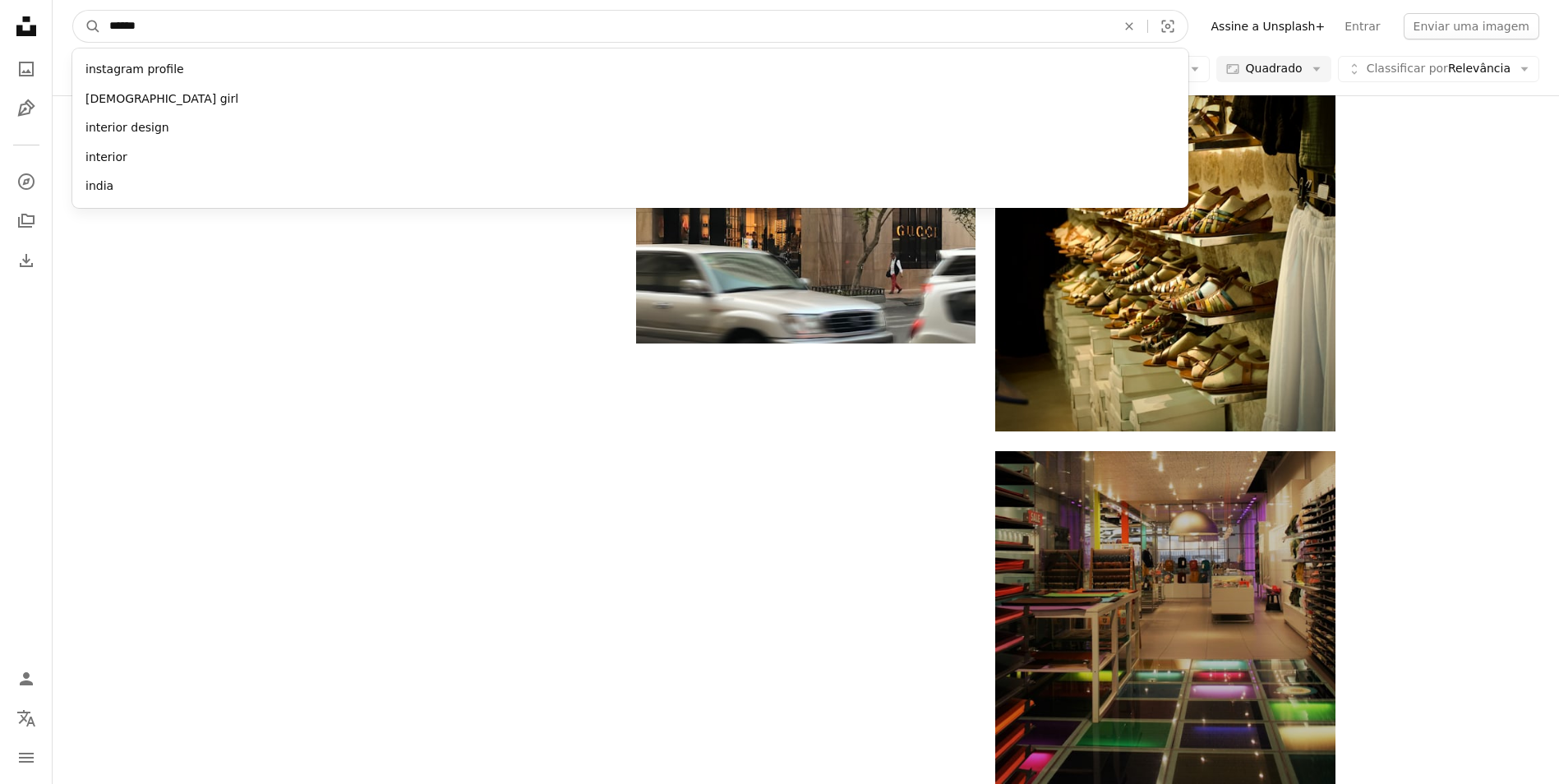
type input "*******"
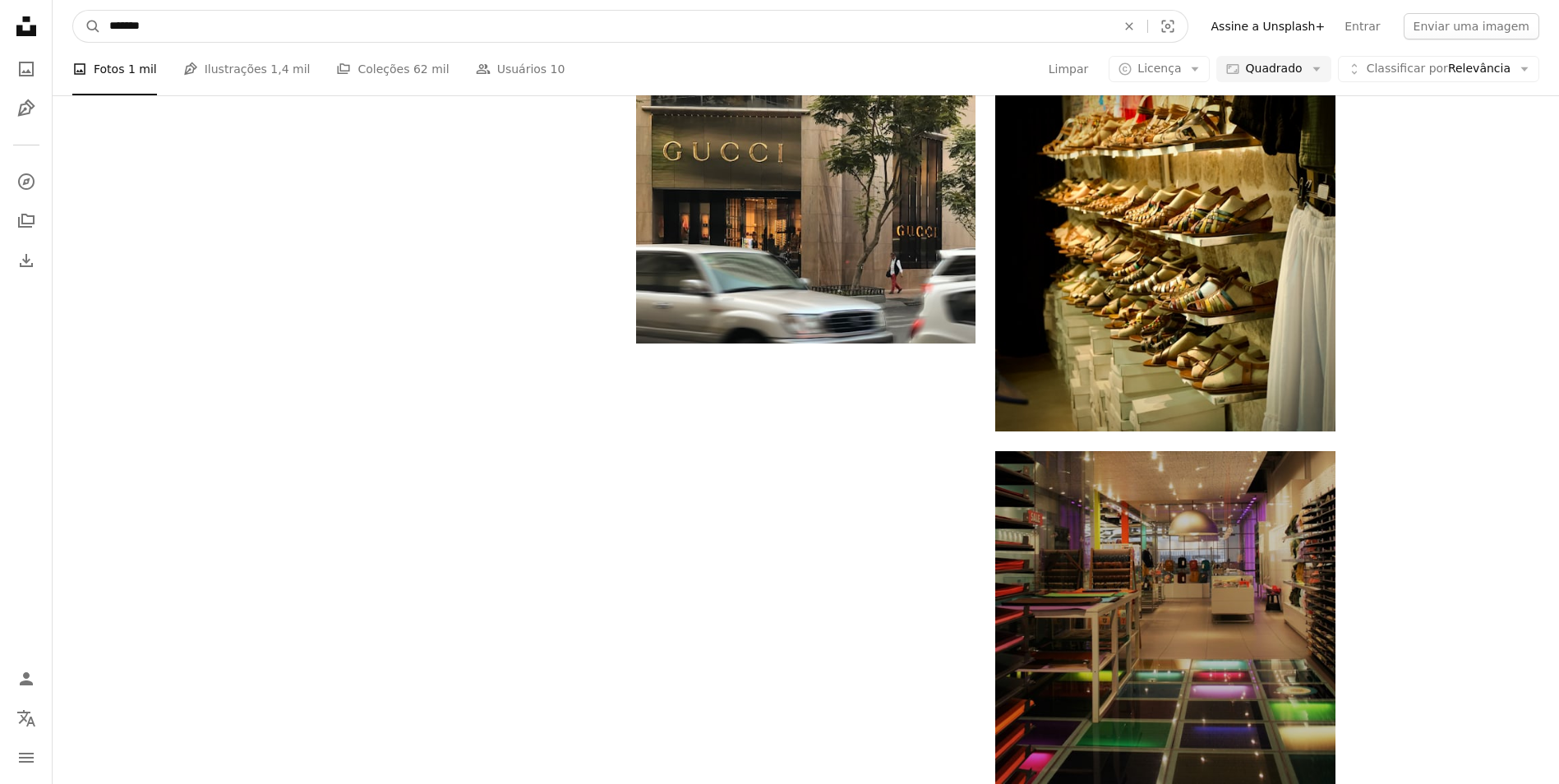
click button "A magnifying glass" at bounding box center [87, 26] width 28 height 31
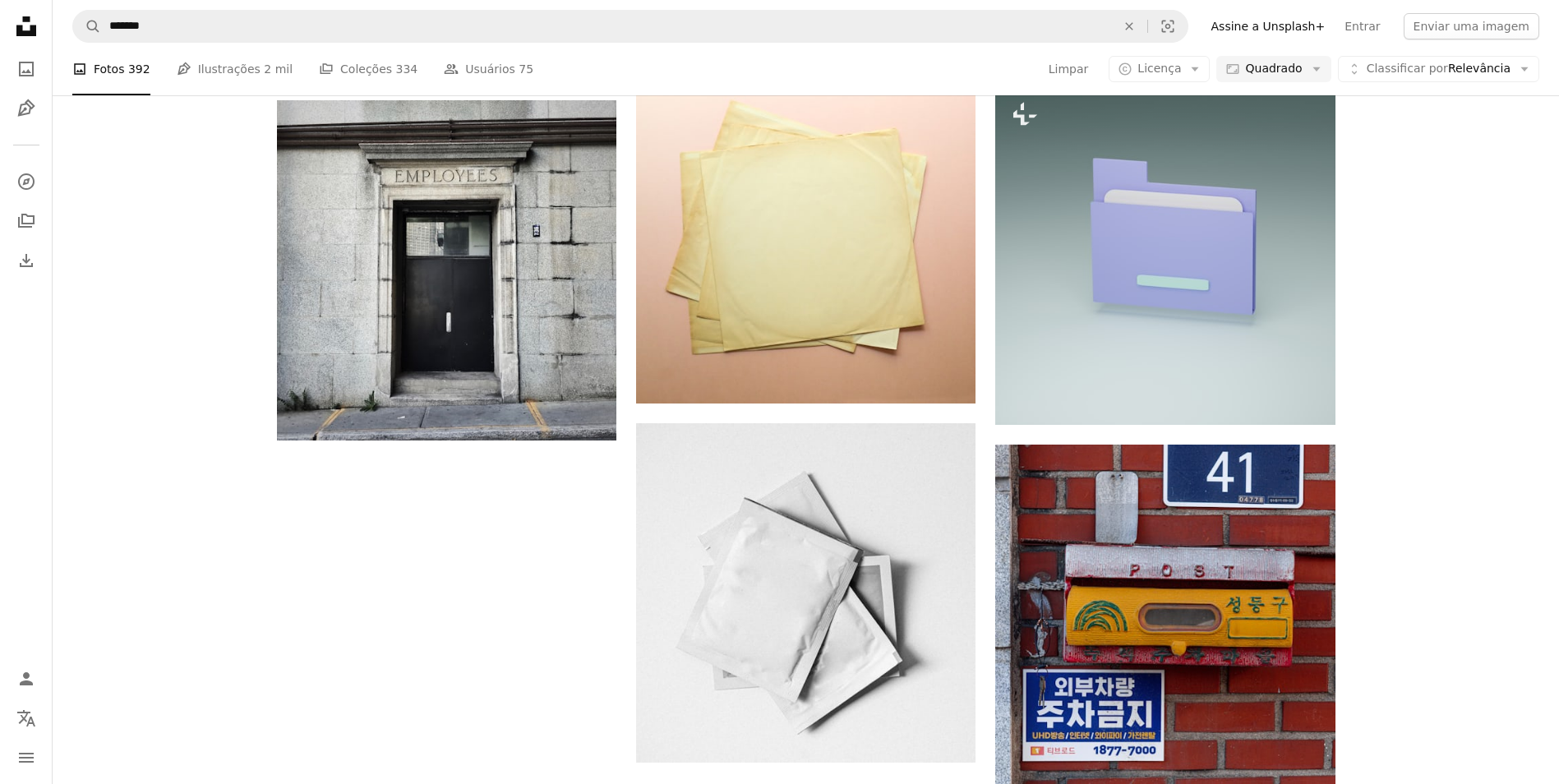
scroll to position [419, 0]
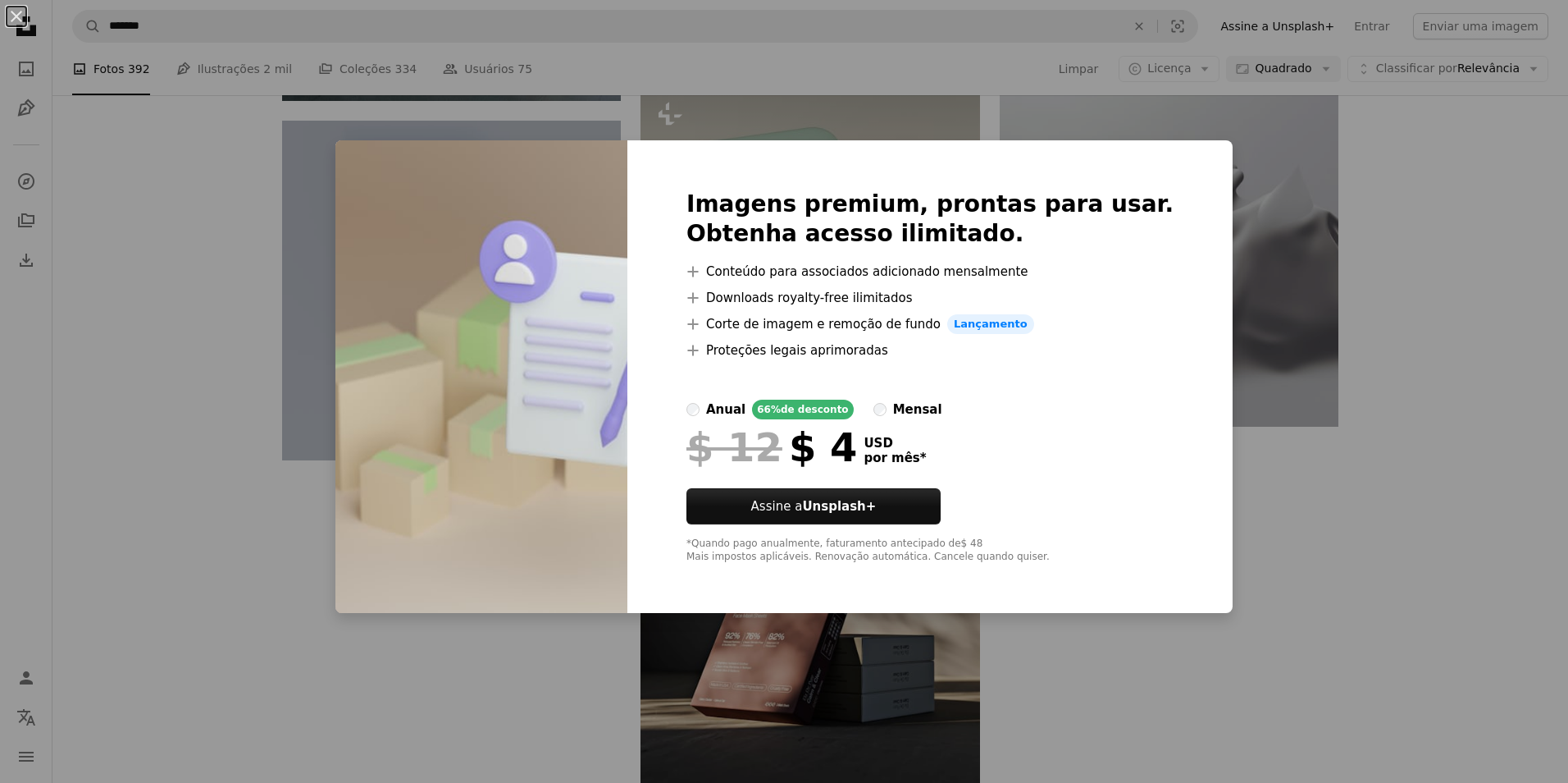
click at [1375, 264] on div "An X shape Imagens premium, prontas para usar. Obtenha acesso ilimitado. A plus…" at bounding box center [784, 392] width 1568 height 783
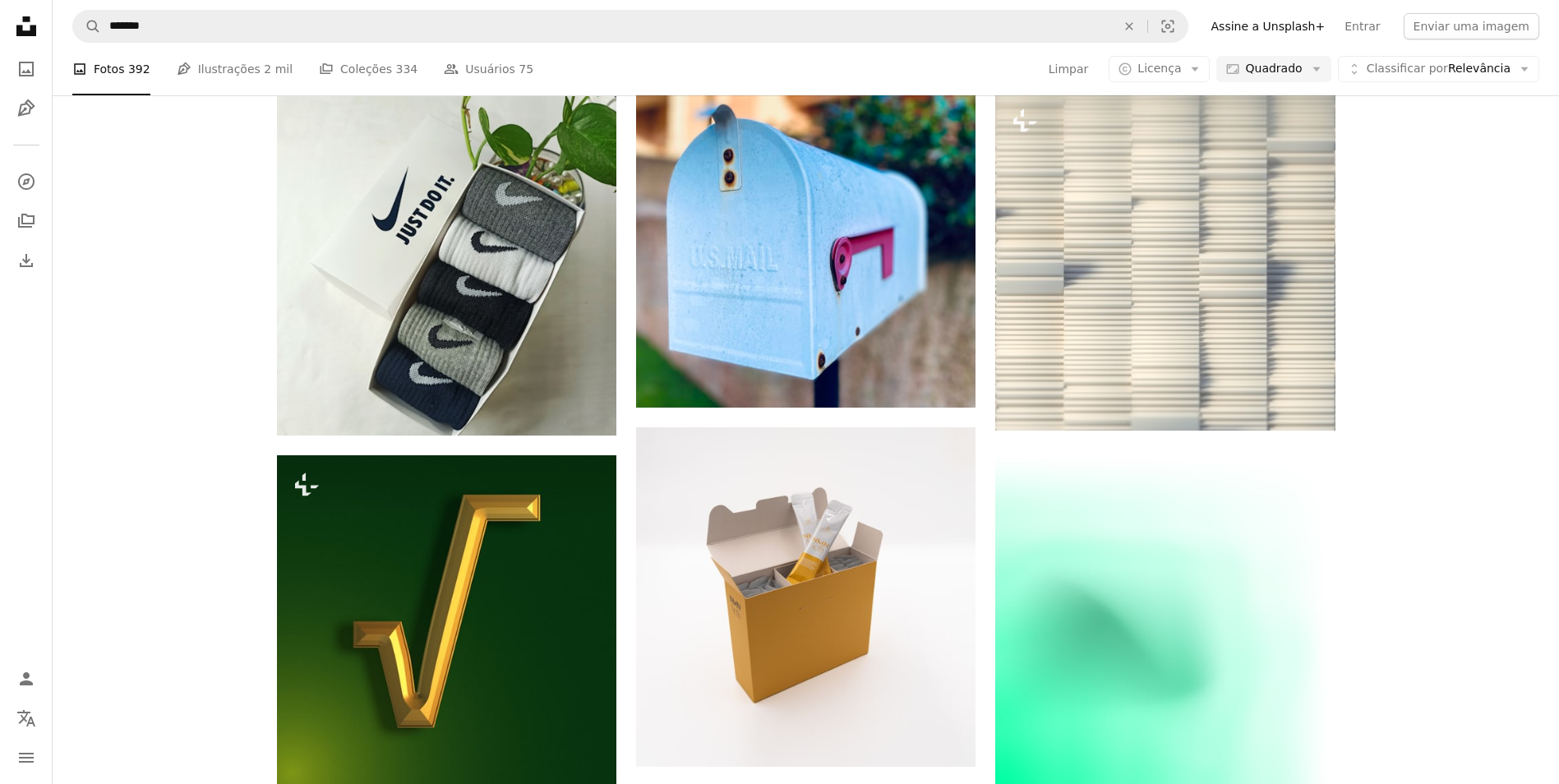
scroll to position [6268, 0]
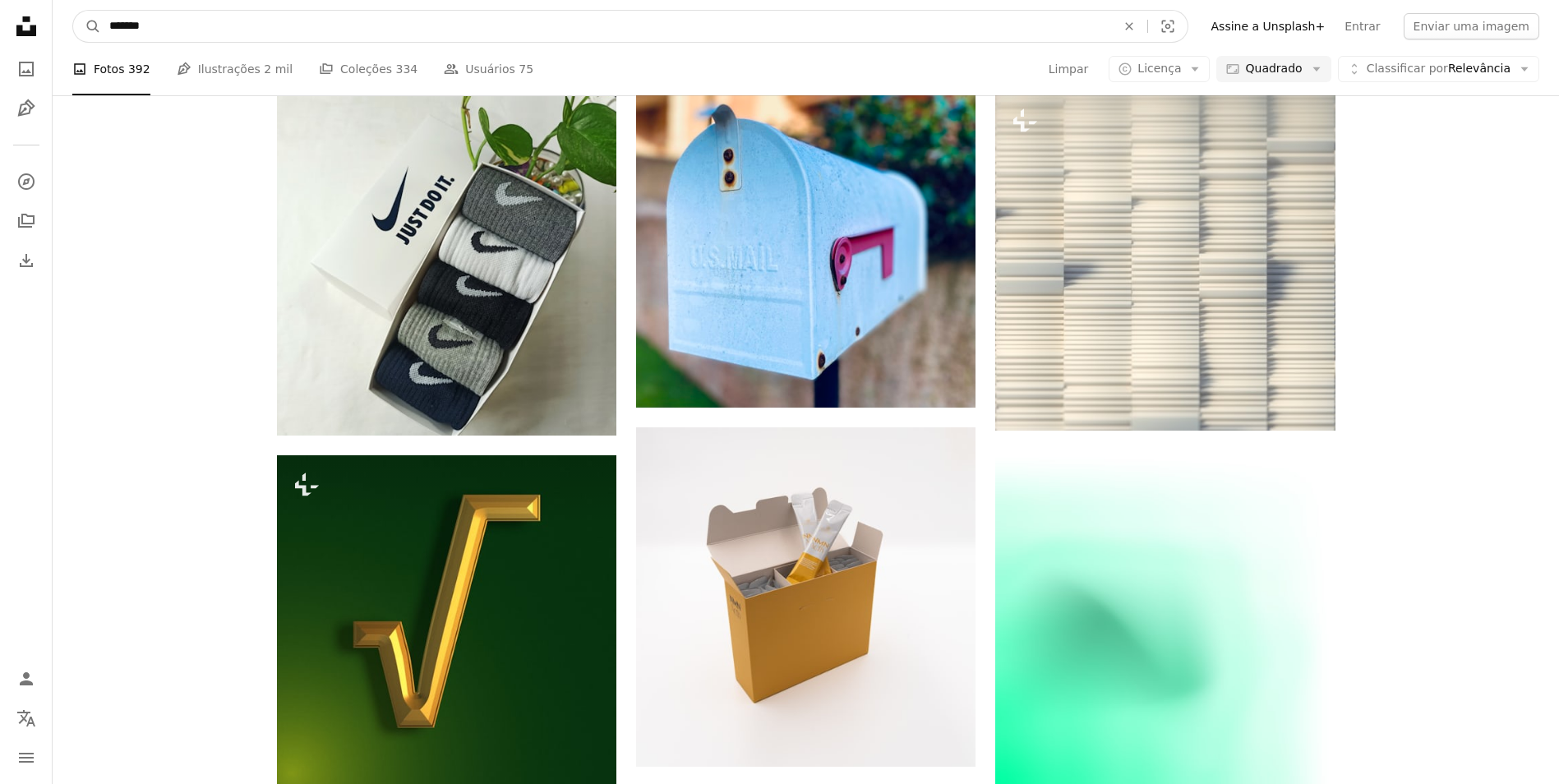
click at [290, 31] on input "*******" at bounding box center [605, 26] width 1010 height 31
type input "*"
click at [74, 11] on button "A magnifying glass" at bounding box center [87, 26] width 28 height 31
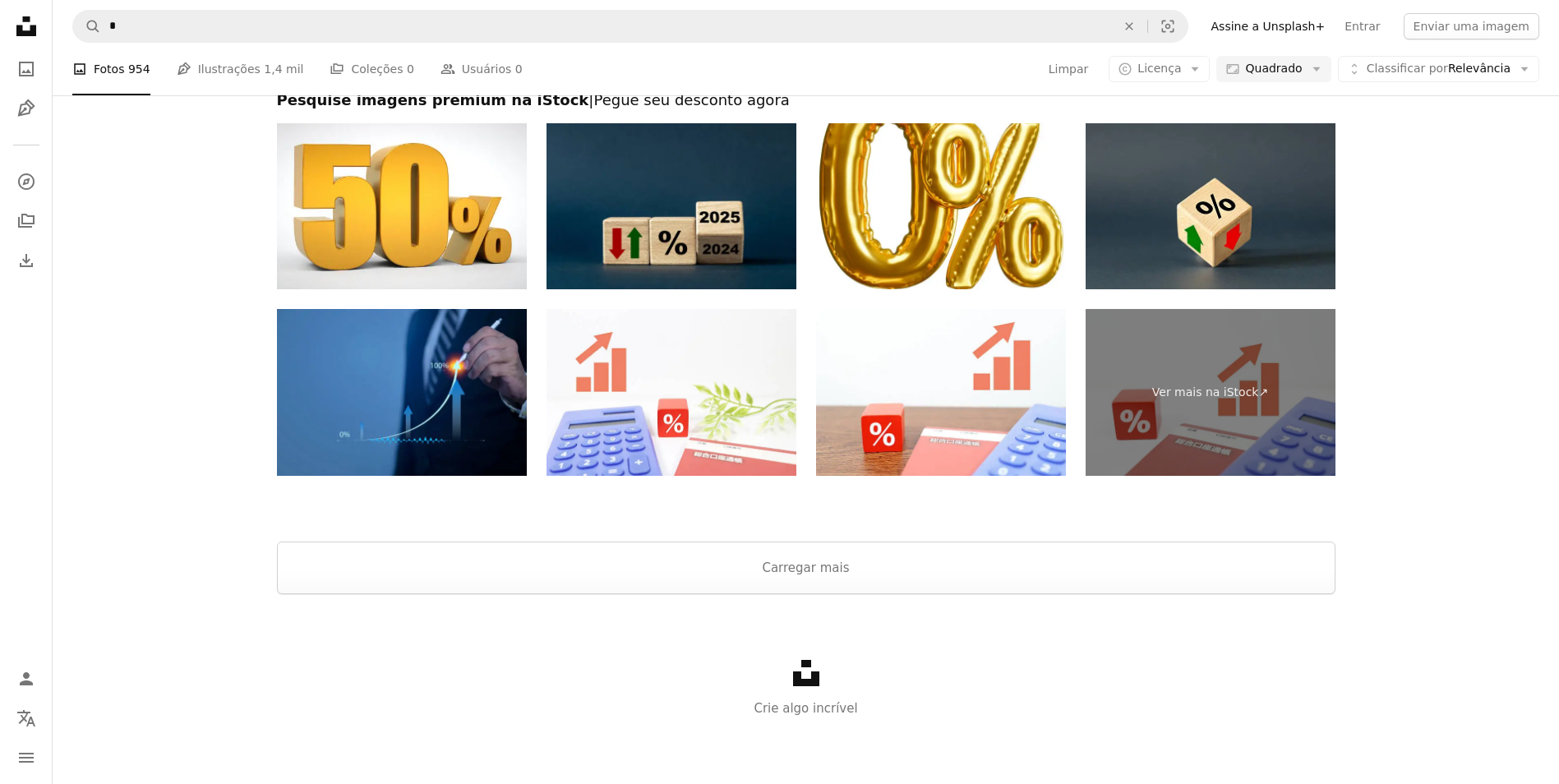
scroll to position [3014, 0]
click at [882, 594] on button "Carregar mais" at bounding box center [806, 568] width 1058 height 53
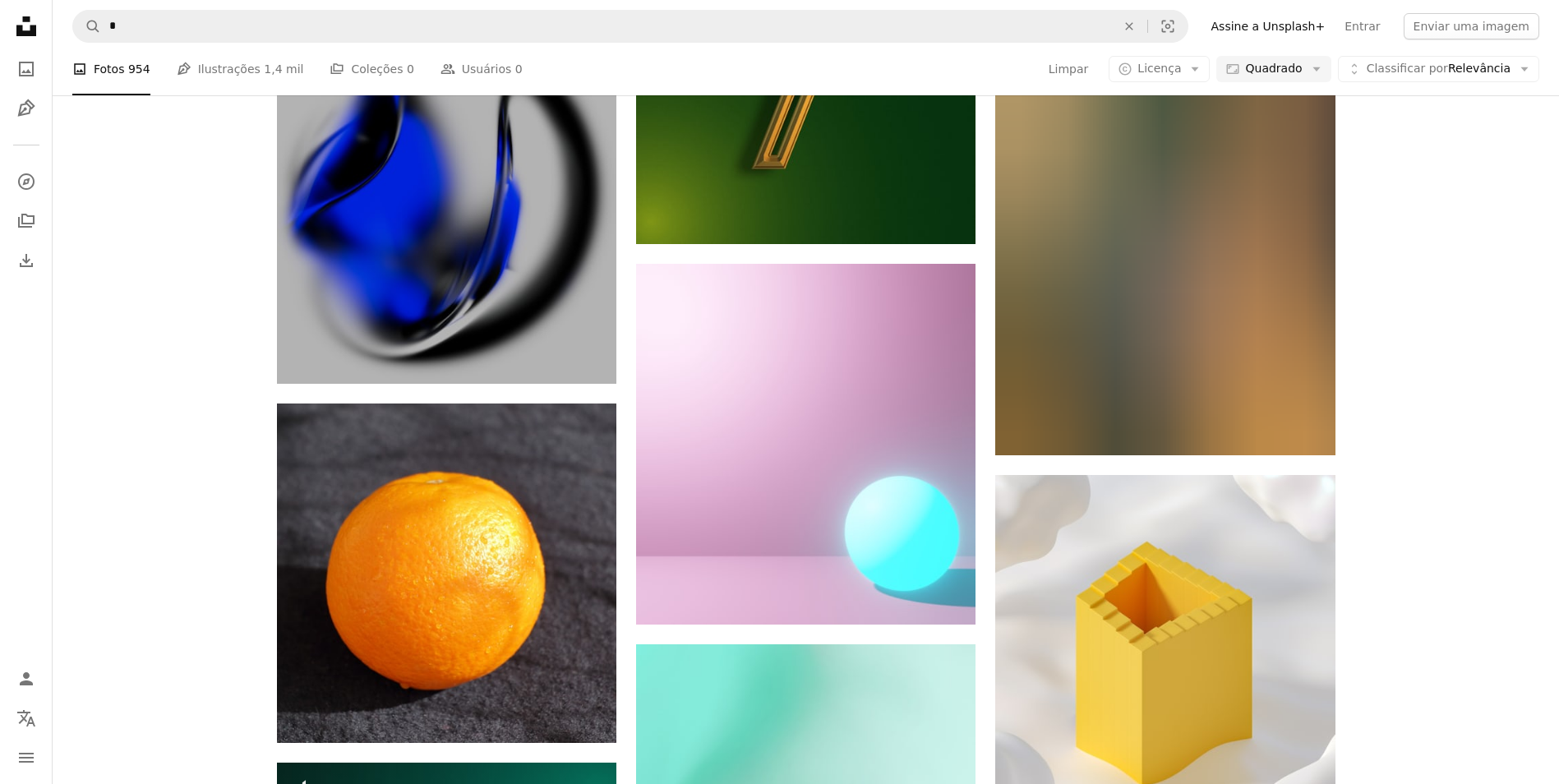
scroll to position [0, 0]
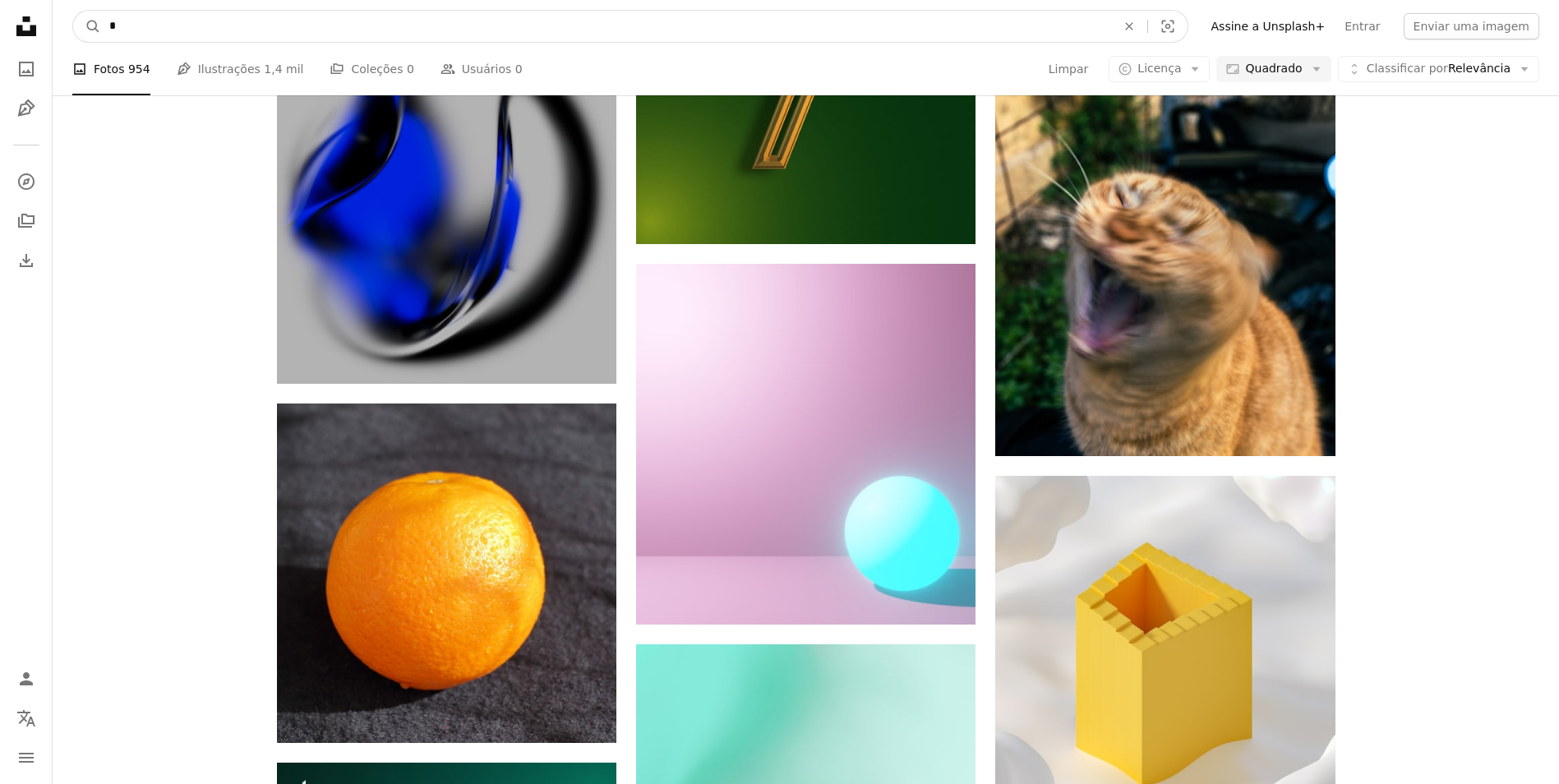
click at [232, 22] on input "*" at bounding box center [605, 26] width 1010 height 31
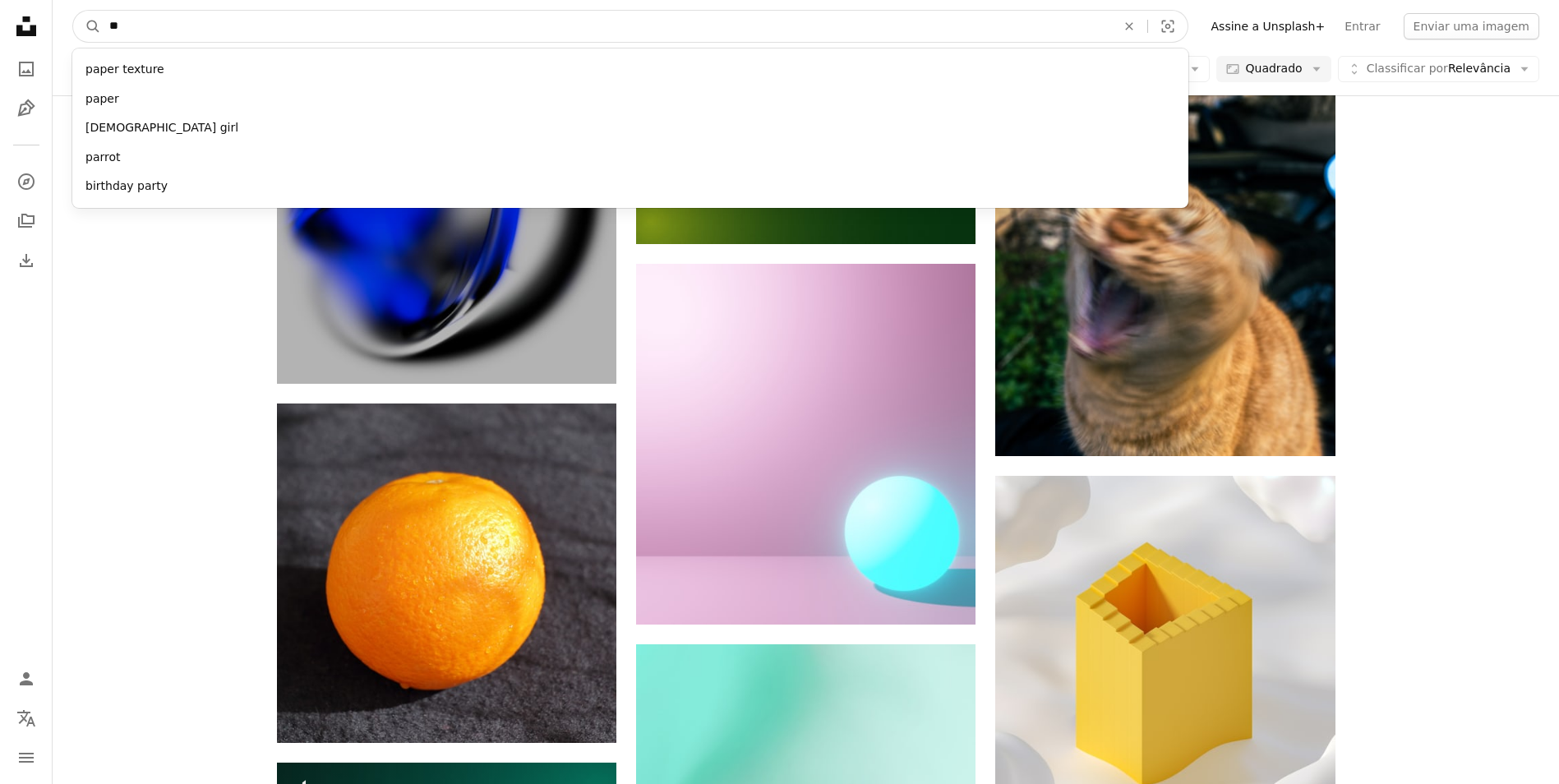
type input "*"
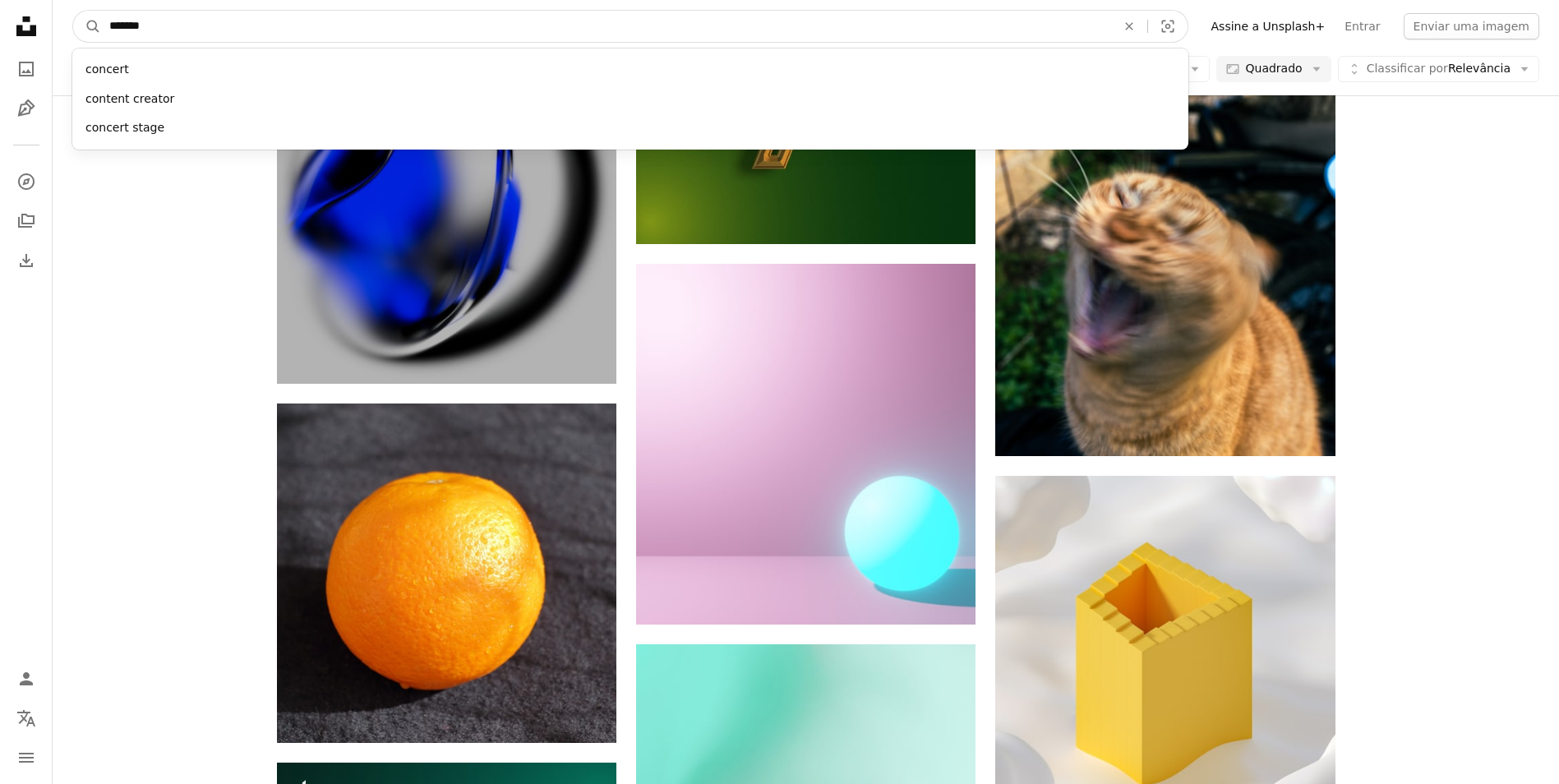
type input "********"
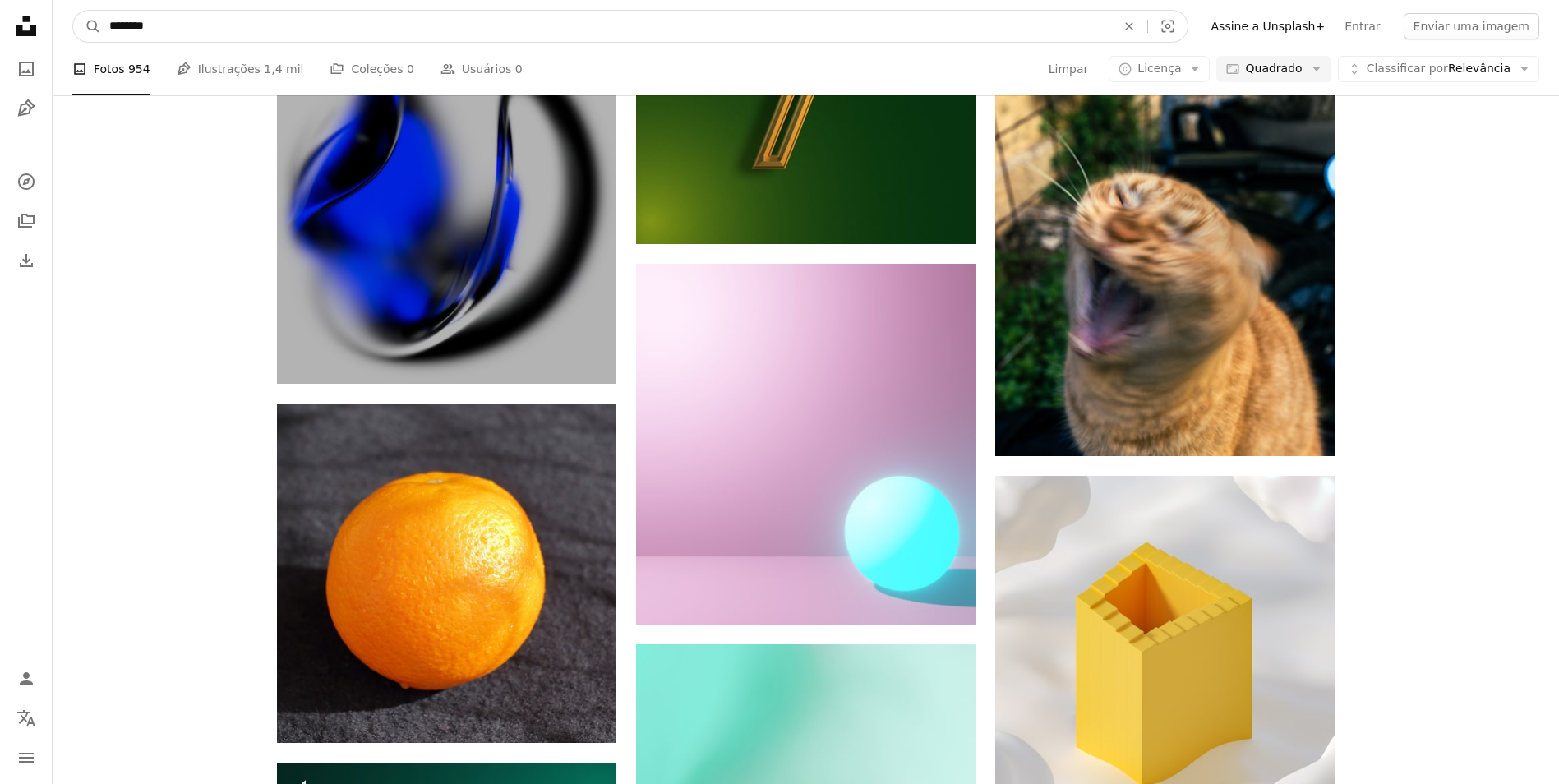
click button "A magnifying glass" at bounding box center [87, 26] width 28 height 31
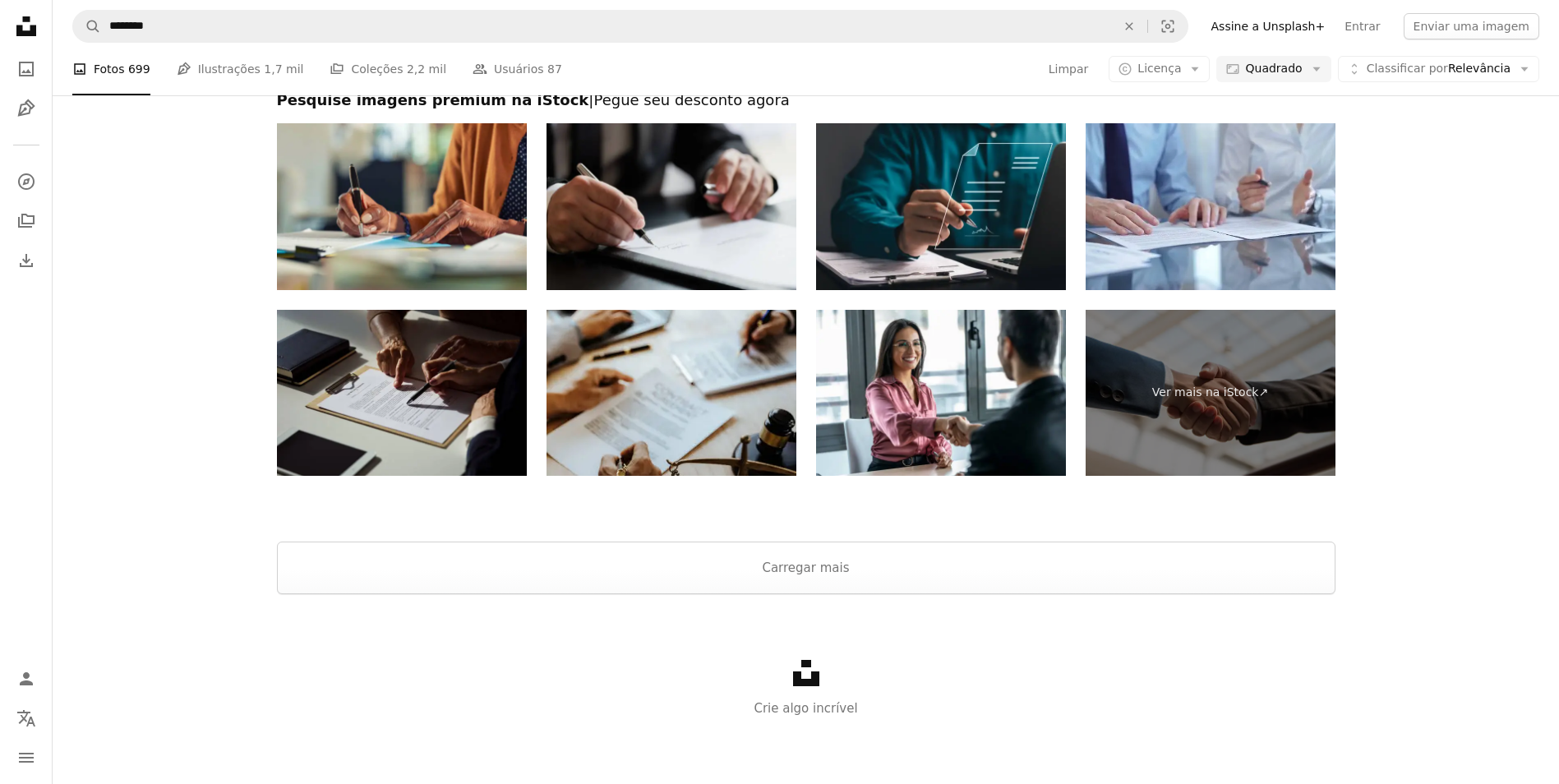
scroll to position [1282, 0]
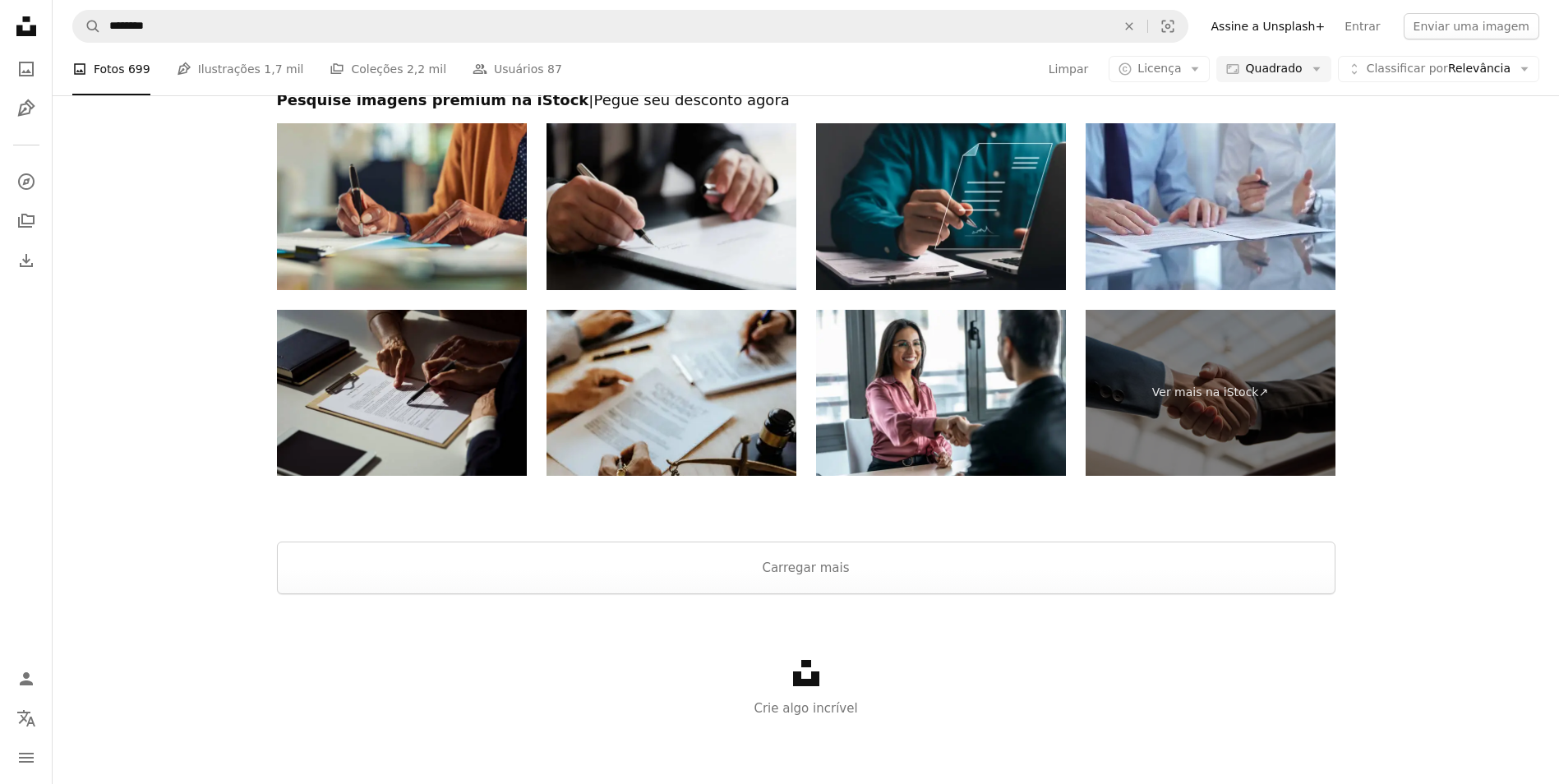
scroll to position [3386, 0]
click at [833, 567] on button "Carregar mais" at bounding box center [806, 568] width 1058 height 53
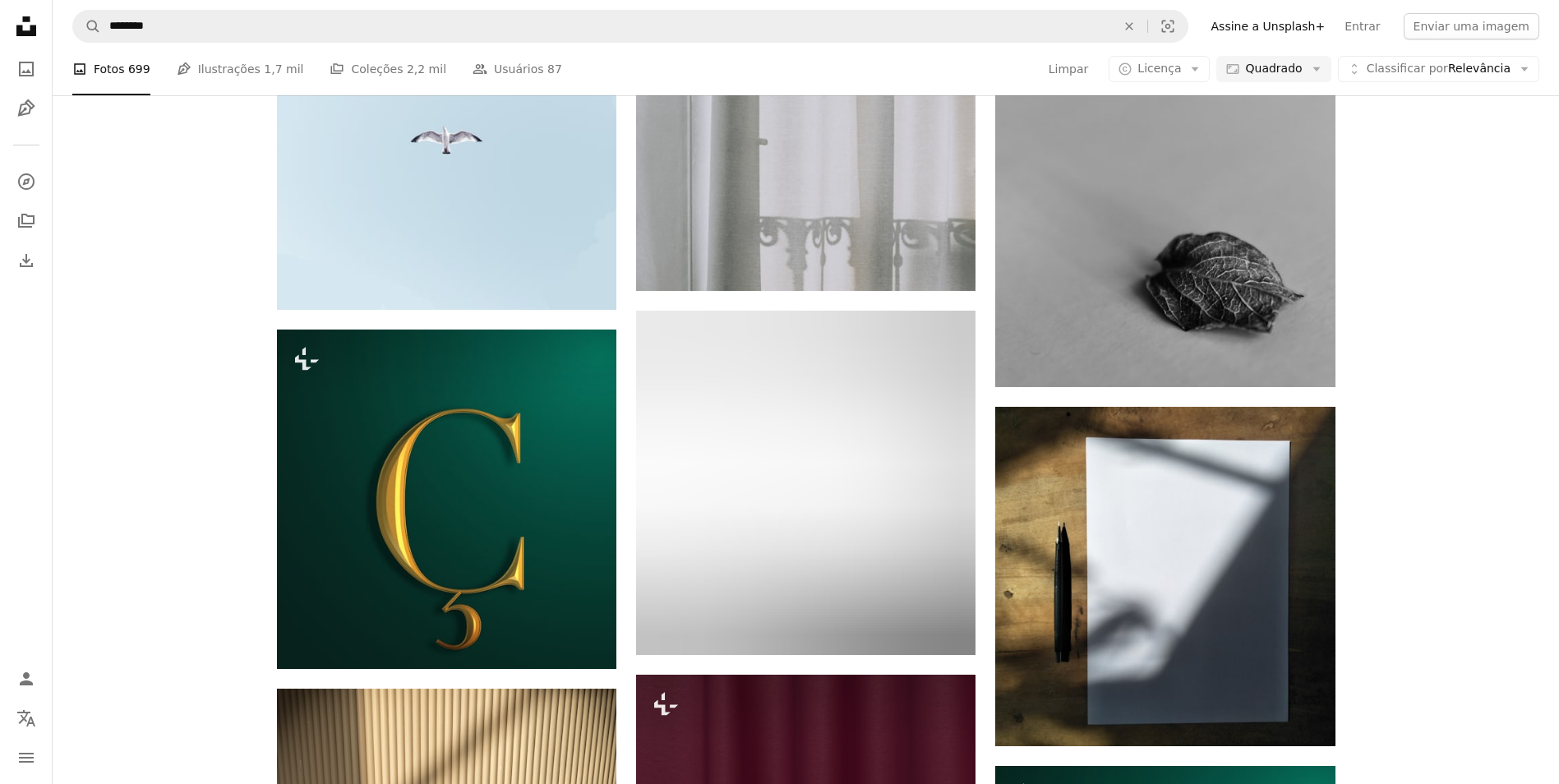
scroll to position [7992, 0]
